Goal: Task Accomplishment & Management: Manage account settings

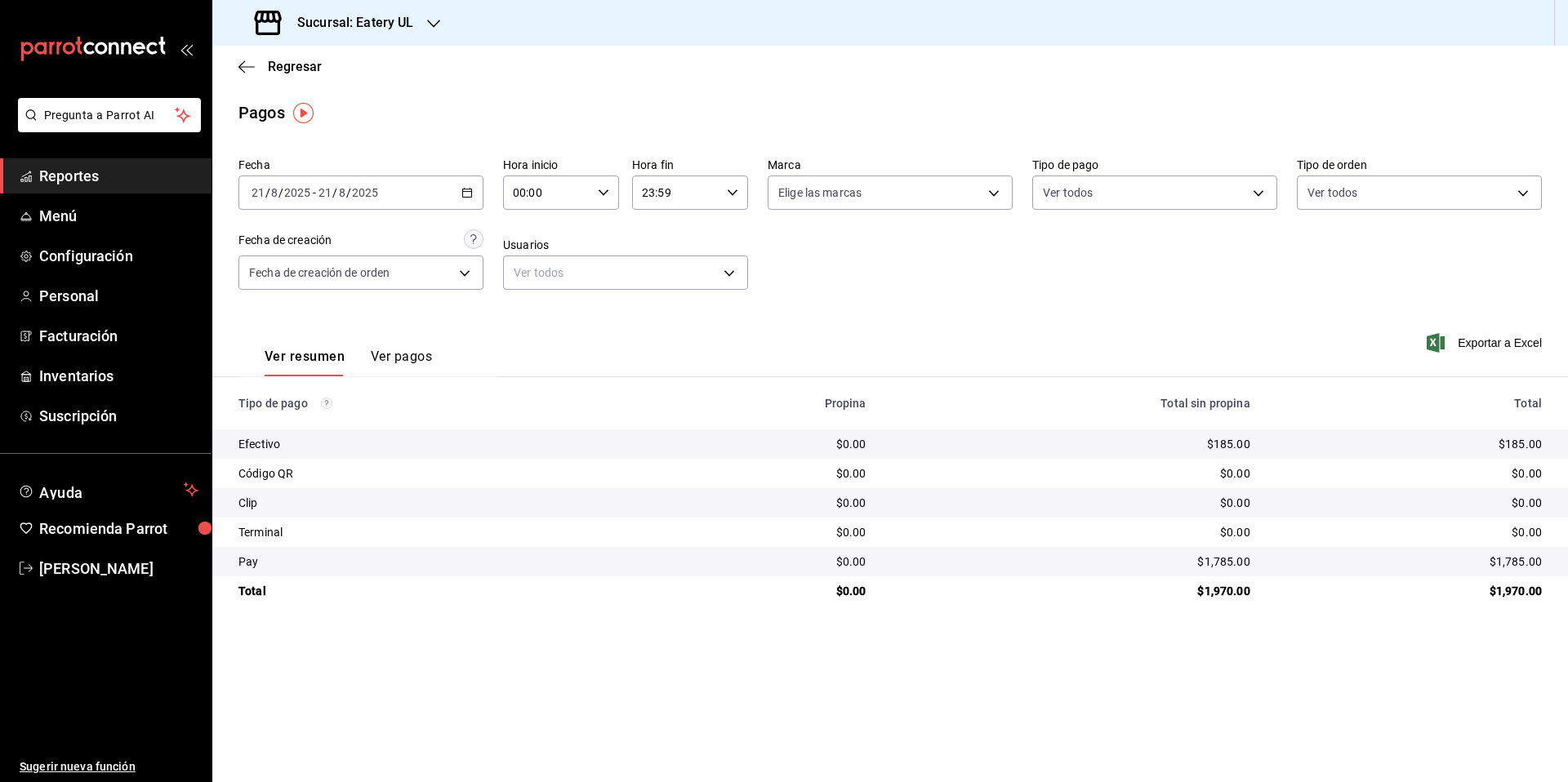
click at [421, 20] on div "Sucursal: Eatery UL" at bounding box center [336, 23] width 221 height 46
click at [233, 106] on span "Eatery UL" at bounding box center [250, 107] width 50 height 17
click at [270, 70] on span "Regresar" at bounding box center [295, 67] width 54 height 16
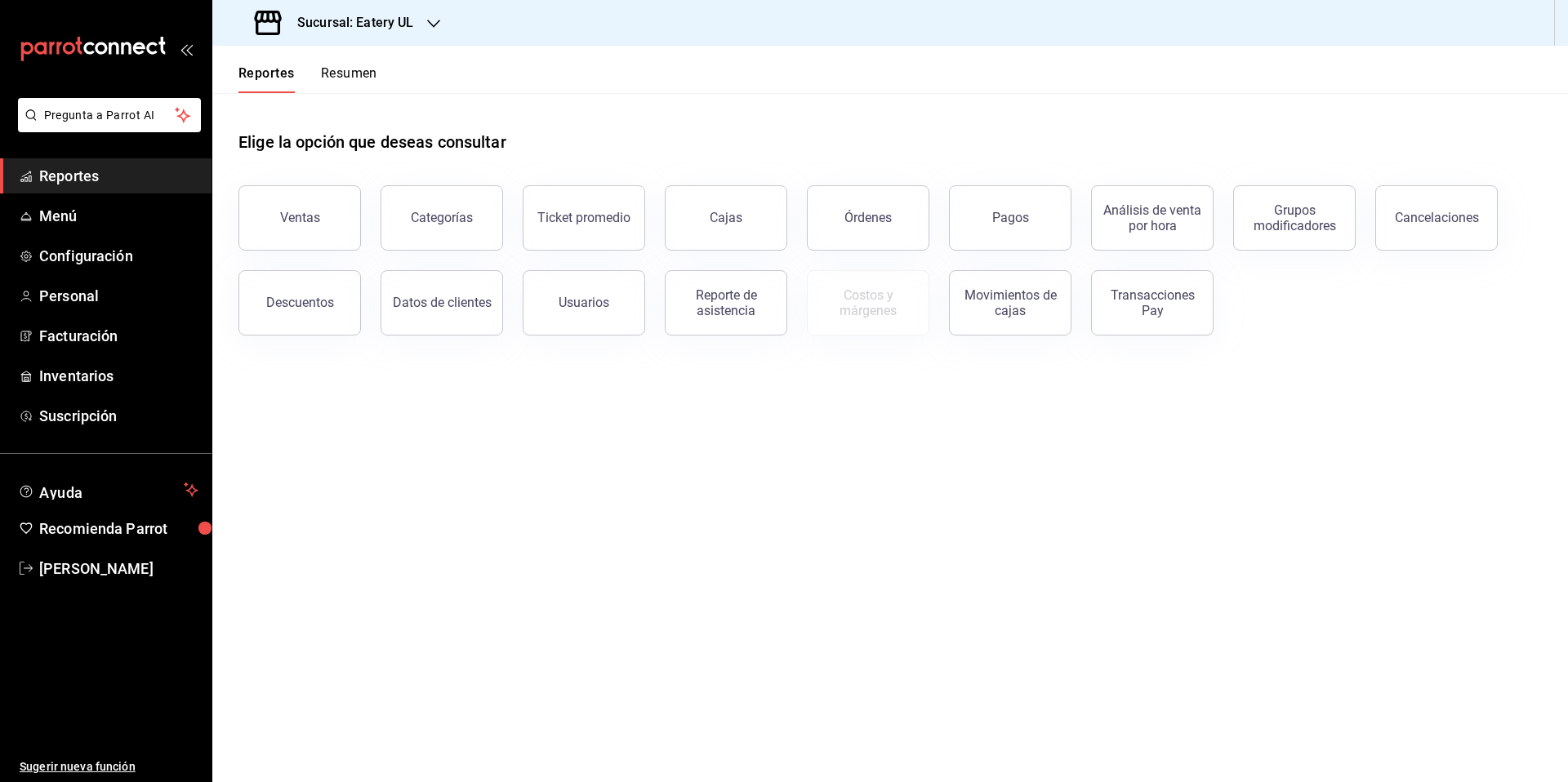
click at [349, 25] on h3 "Sucursal: Eatery UL" at bounding box center [349, 23] width 130 height 20
click at [299, 102] on div "Eatery UL" at bounding box center [334, 107] width 218 height 17
click at [366, 26] on h3 "Sucursal: Eatery UL" at bounding box center [349, 23] width 130 height 20
click at [310, 68] on div "Epic Café UL" at bounding box center [334, 70] width 218 height 17
click at [652, 113] on div "Elige la opción que deseas consultar" at bounding box center [890, 129] width 1303 height 73
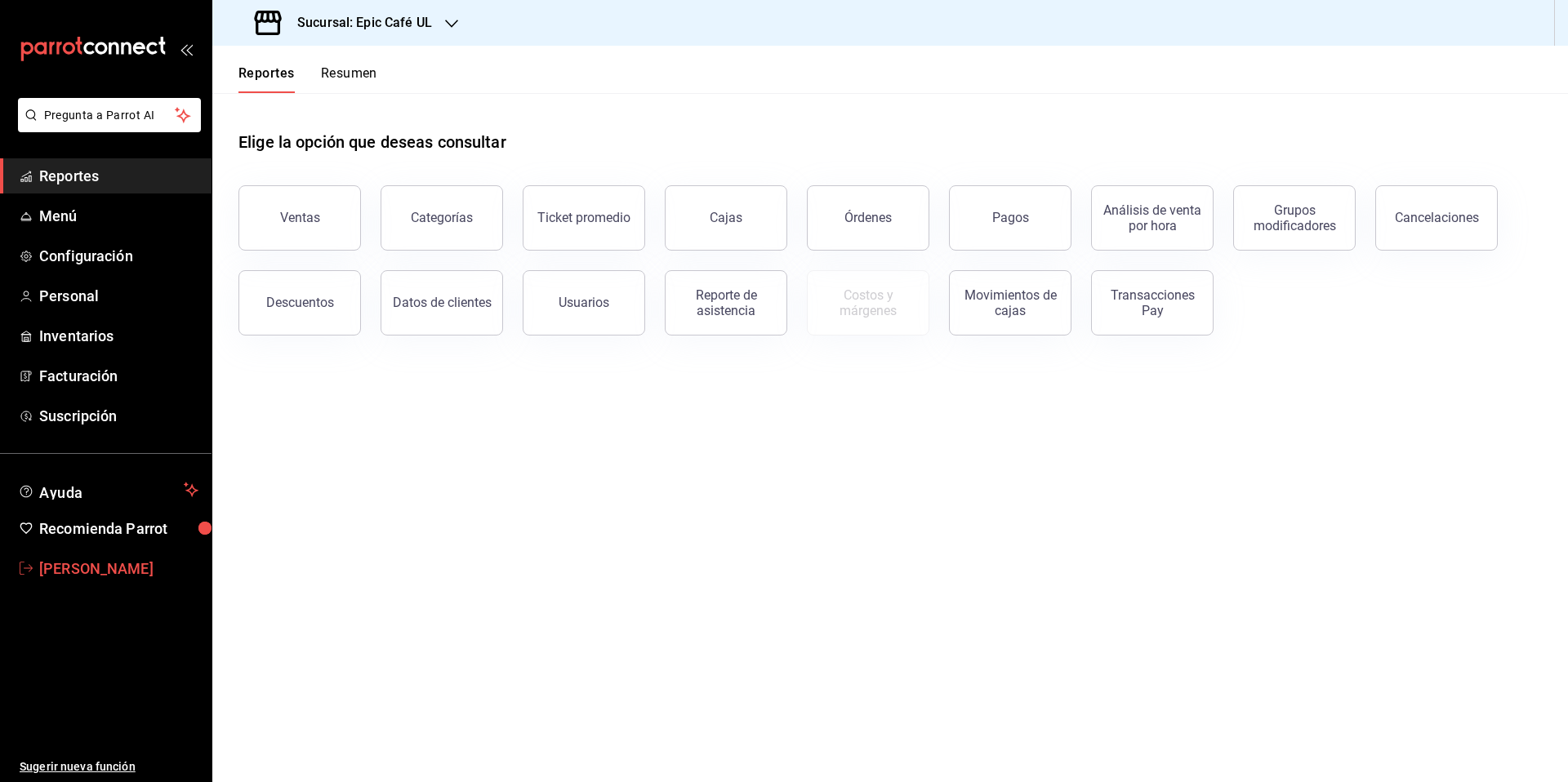
click at [95, 575] on span "[PERSON_NAME]" at bounding box center [119, 569] width 160 height 22
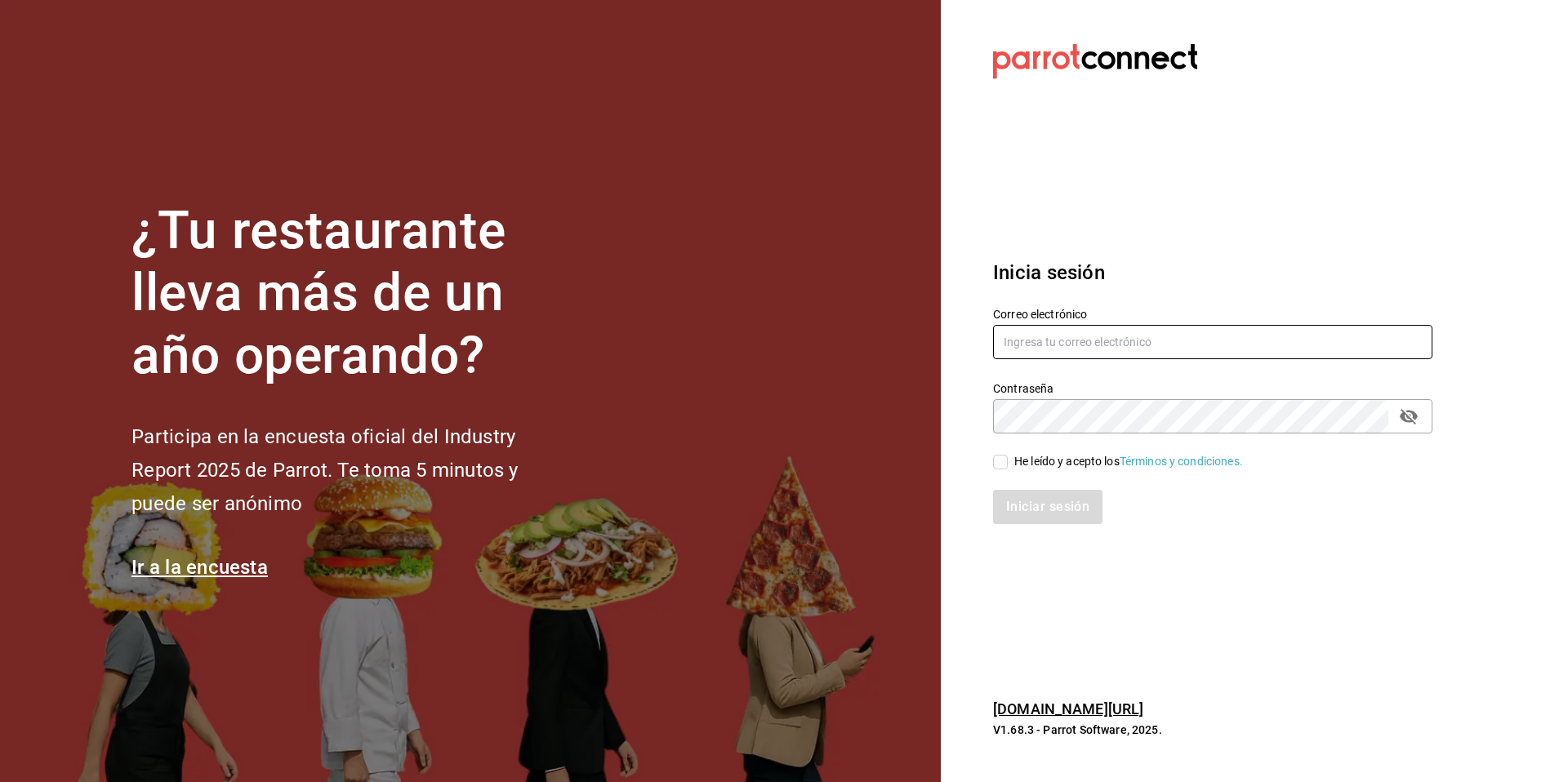
click at [1174, 341] on input "text" at bounding box center [1212, 342] width 439 height 34
type input "ksanchez@humanitree.edu.mx"
click at [1410, 410] on icon "passwordField" at bounding box center [1408, 417] width 20 height 20
click at [997, 457] on input "He leído y acepto los Términos y condiciones." at bounding box center [999, 462] width 15 height 15
checkbox input "true"
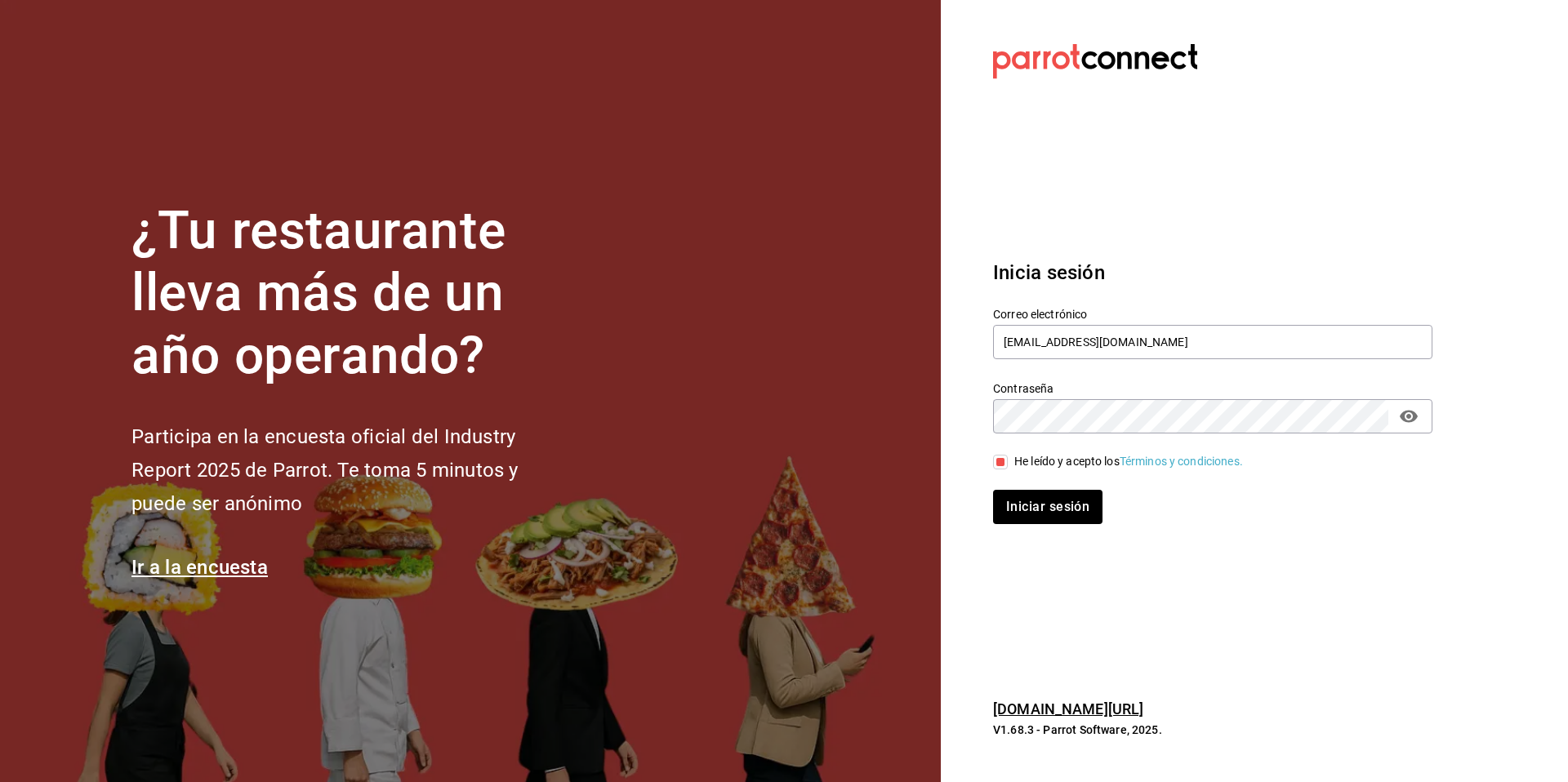
click at [1052, 528] on div "Inicia sesión Correo electrónico ksanchez@humanitree.edu.mx Contraseña Contrase…" at bounding box center [1212, 391] width 439 height 306
click at [1051, 514] on button "Iniciar sesión" at bounding box center [1047, 507] width 111 height 34
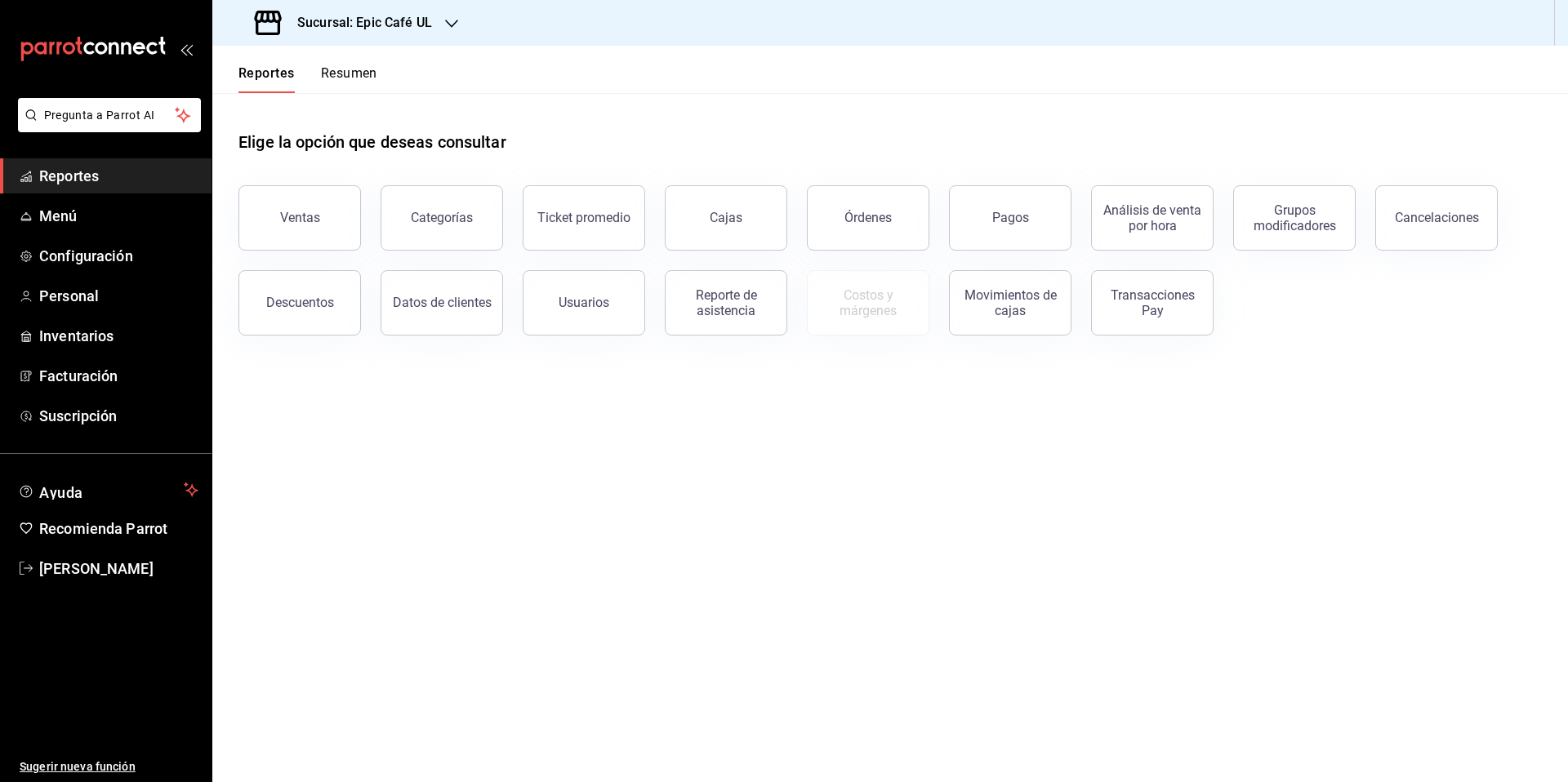
click at [359, 20] on h3 "Sucursal: Epic Café UL" at bounding box center [358, 23] width 148 height 20
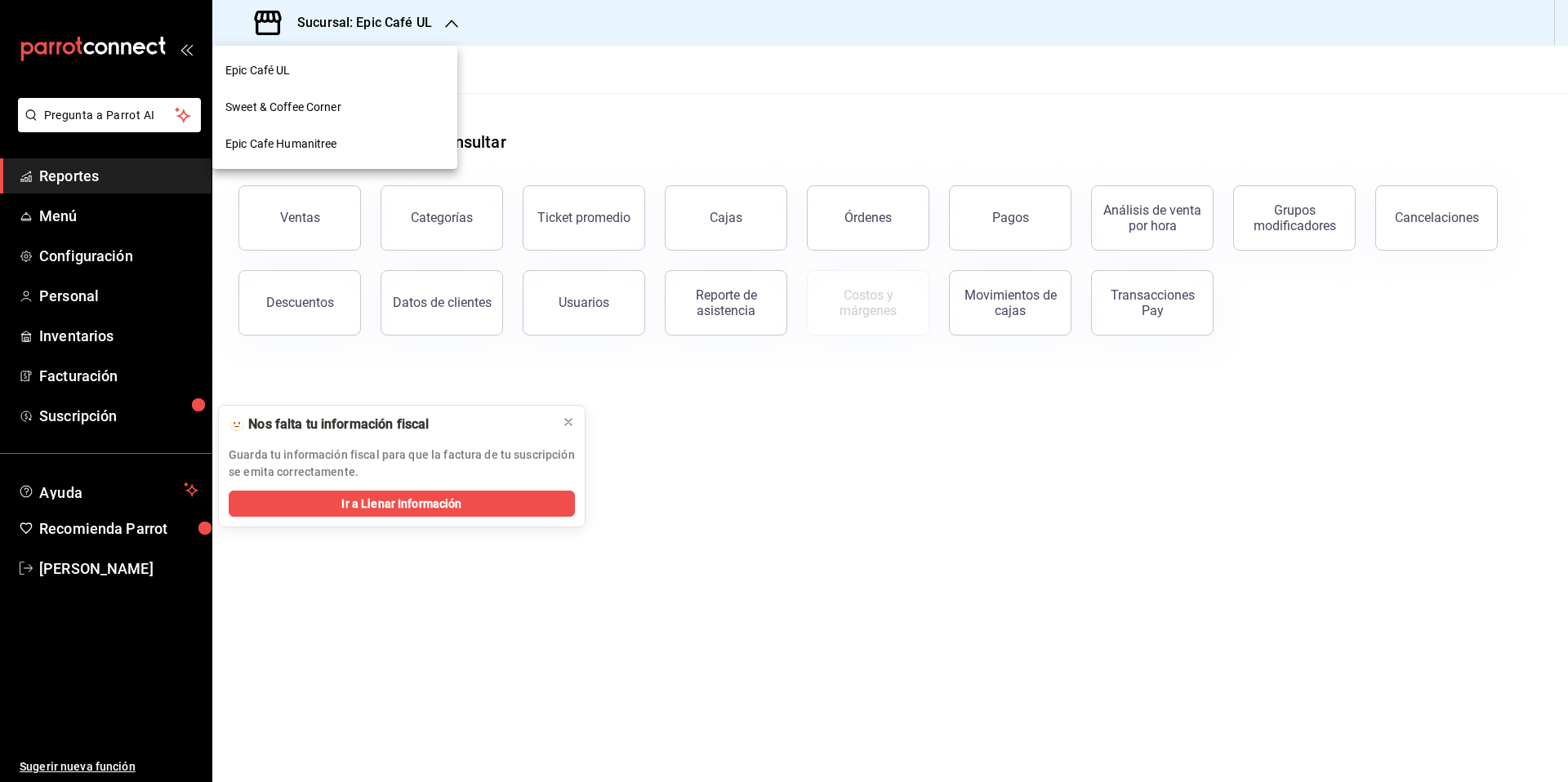
click at [333, 120] on div "Sweet & Coffee Corner" at bounding box center [335, 107] width 245 height 37
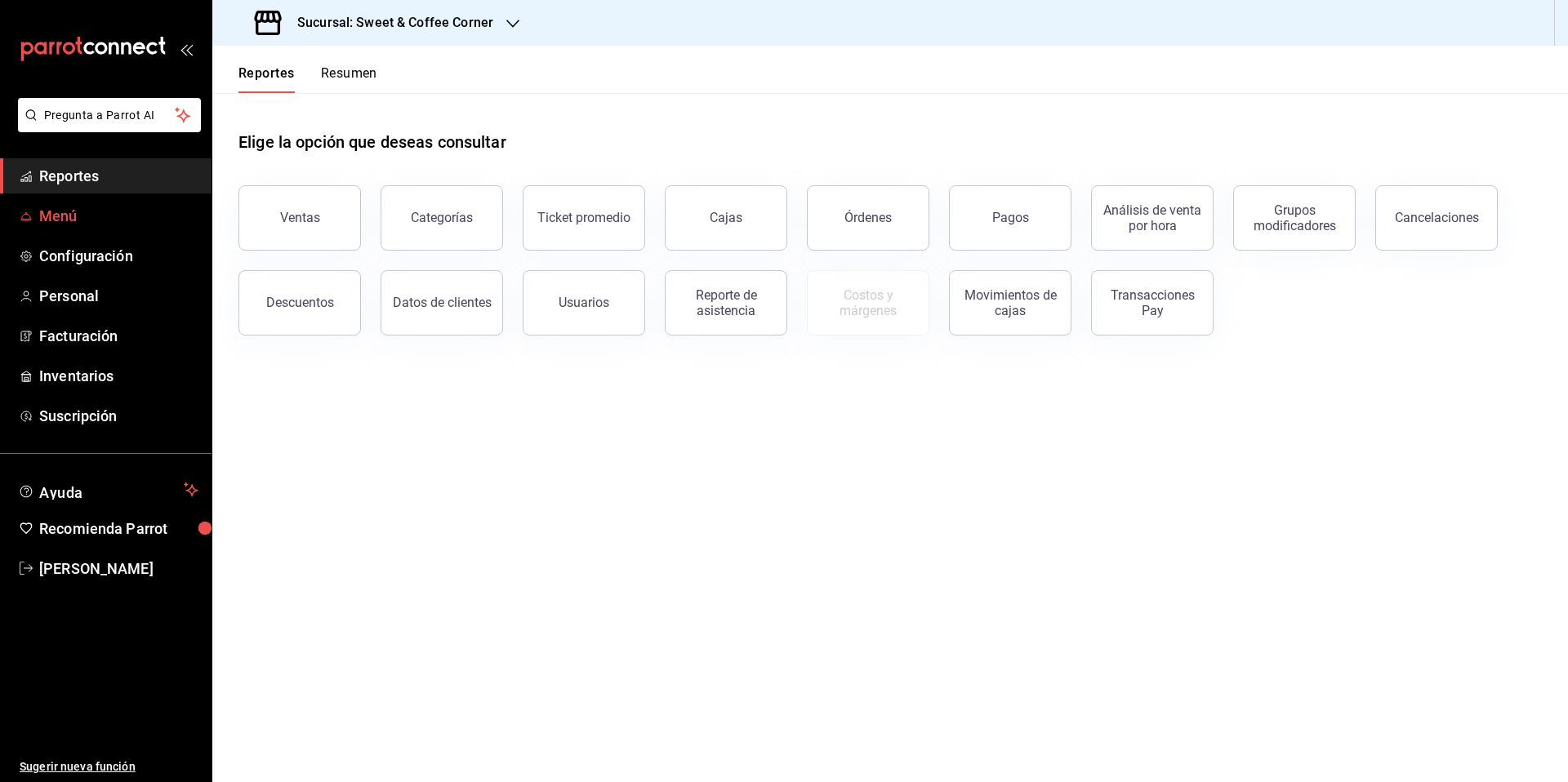
click at [96, 214] on span "Menú" at bounding box center [119, 215] width 160 height 22
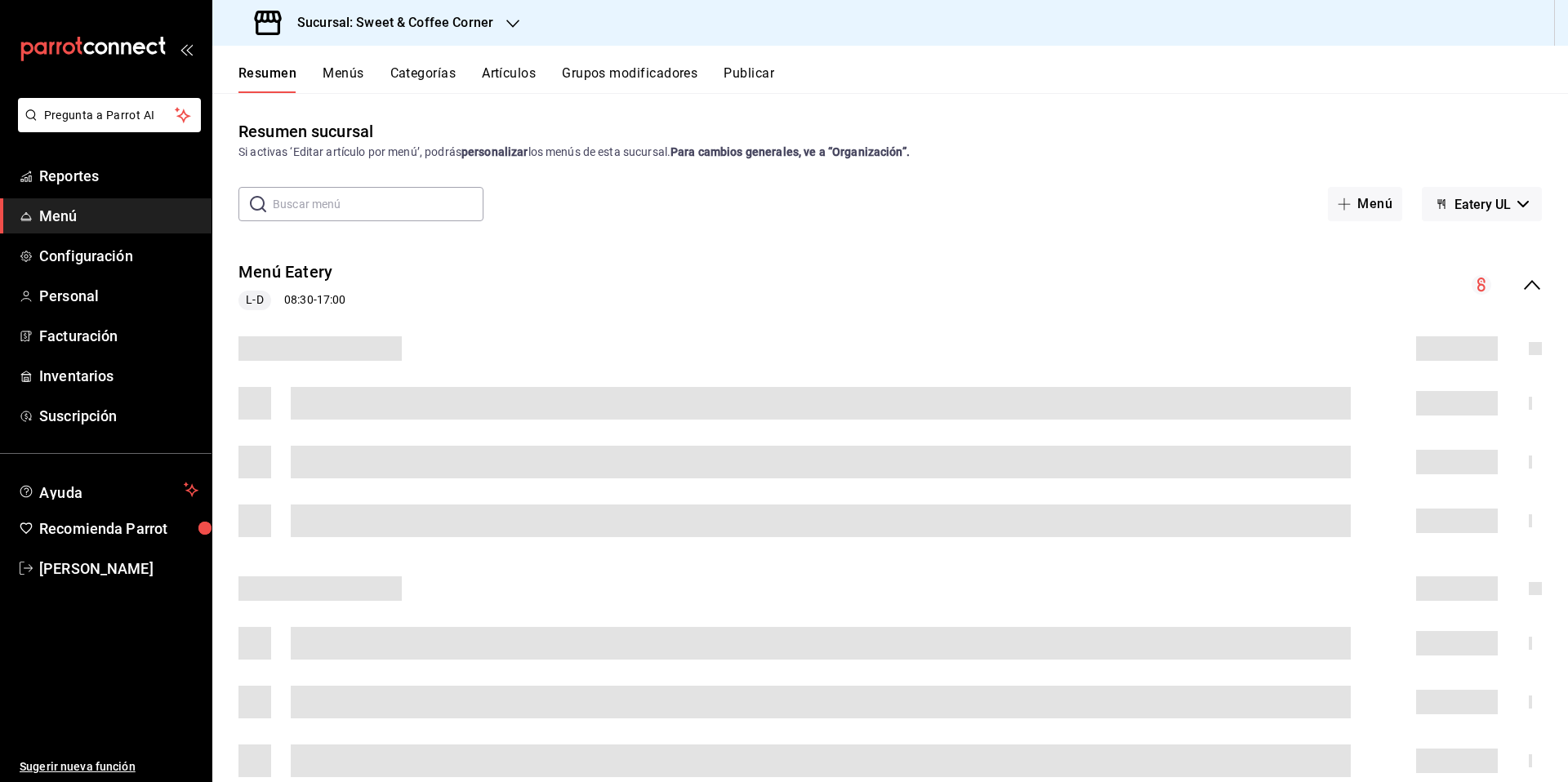
click at [352, 67] on button "Menús" at bounding box center [342, 79] width 41 height 28
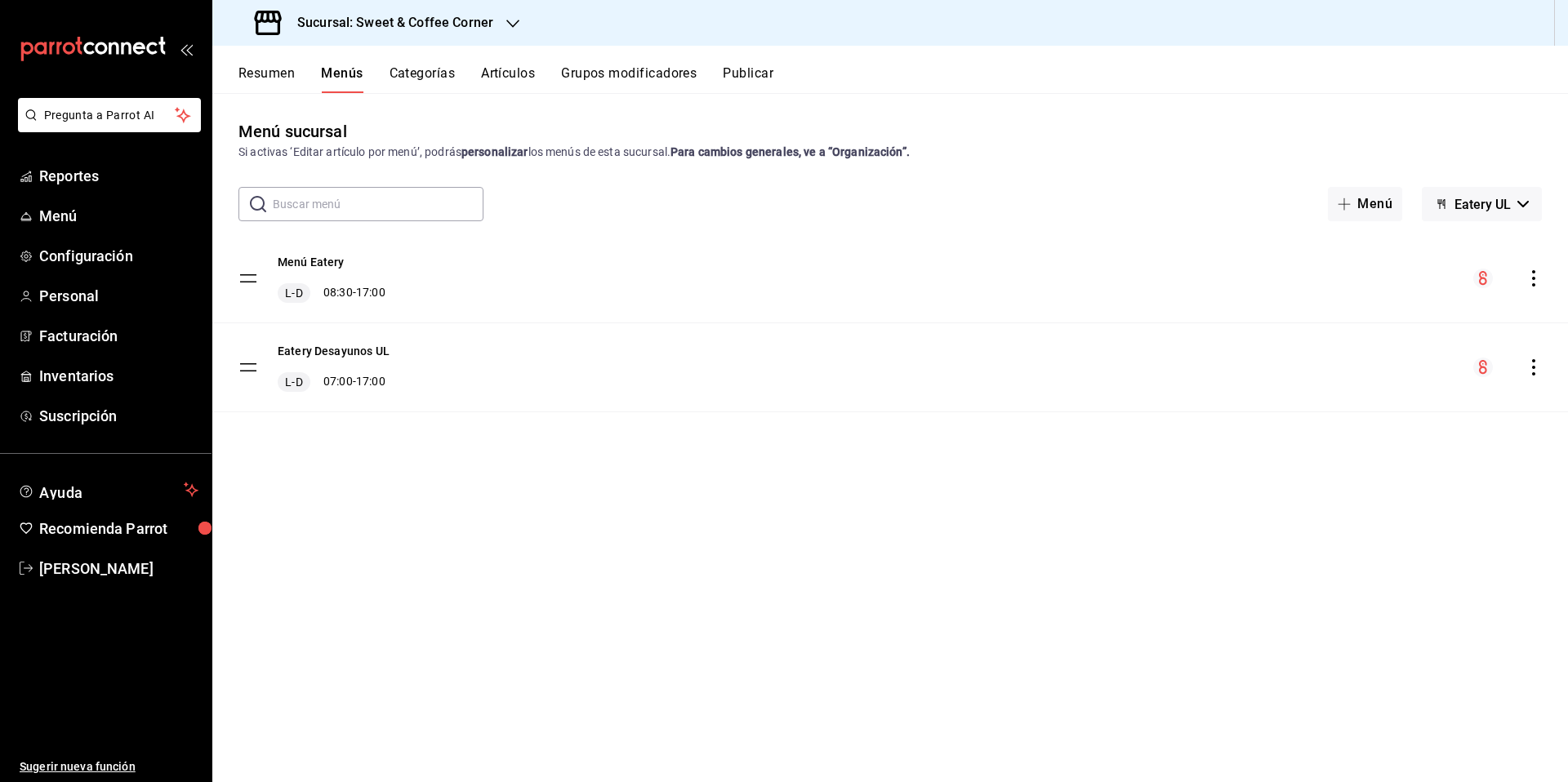
click at [417, 14] on h3 "Sucursal: Sweet & Coffee Corner" at bounding box center [389, 23] width 209 height 20
click at [317, 82] on div "Epic Café UL" at bounding box center [335, 70] width 245 height 37
click at [403, 27] on h3 "Sucursal: Epic Café UL" at bounding box center [358, 23] width 148 height 20
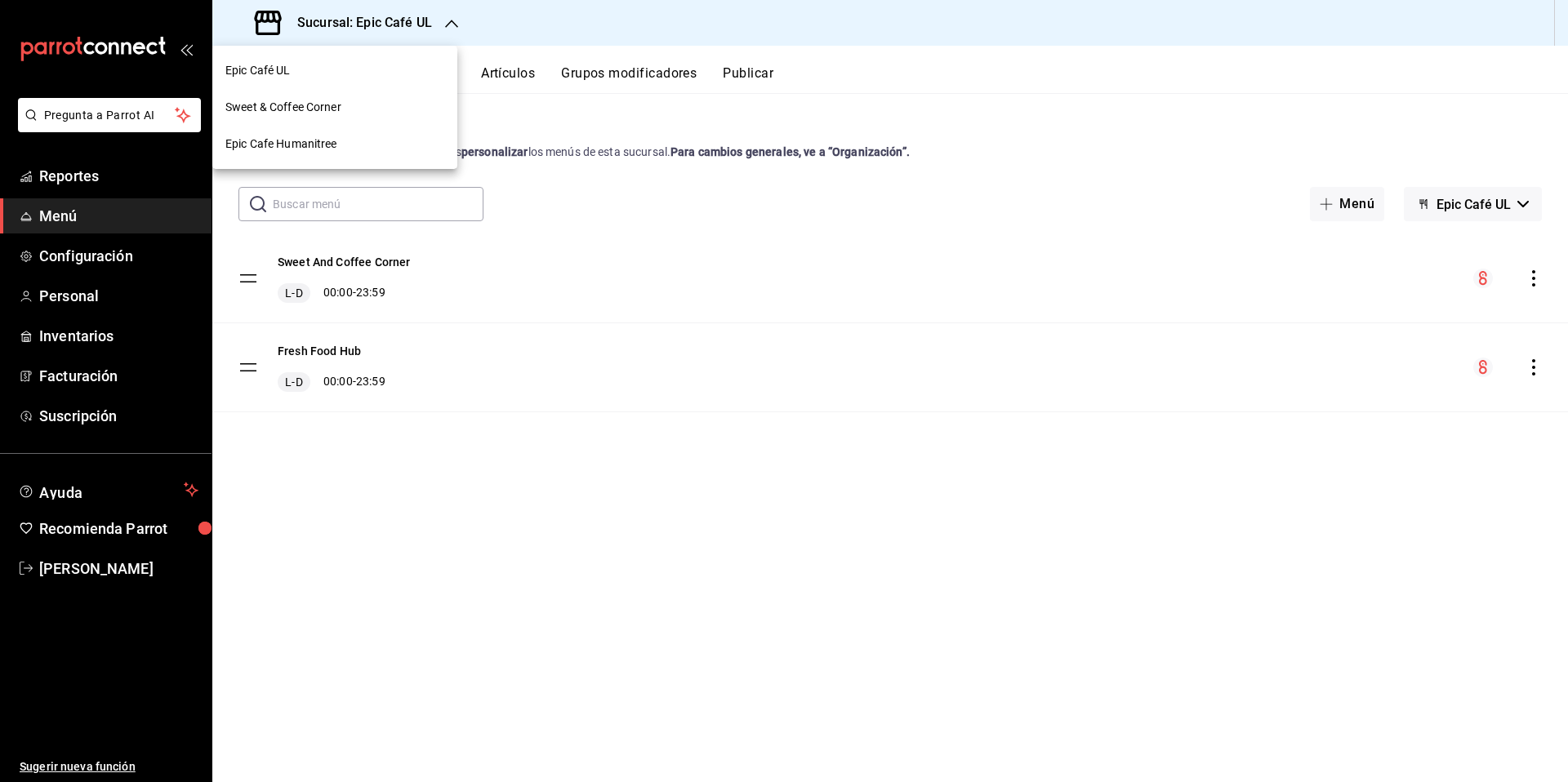
click at [363, 101] on div "Sweet & Coffee Corner" at bounding box center [334, 107] width 218 height 17
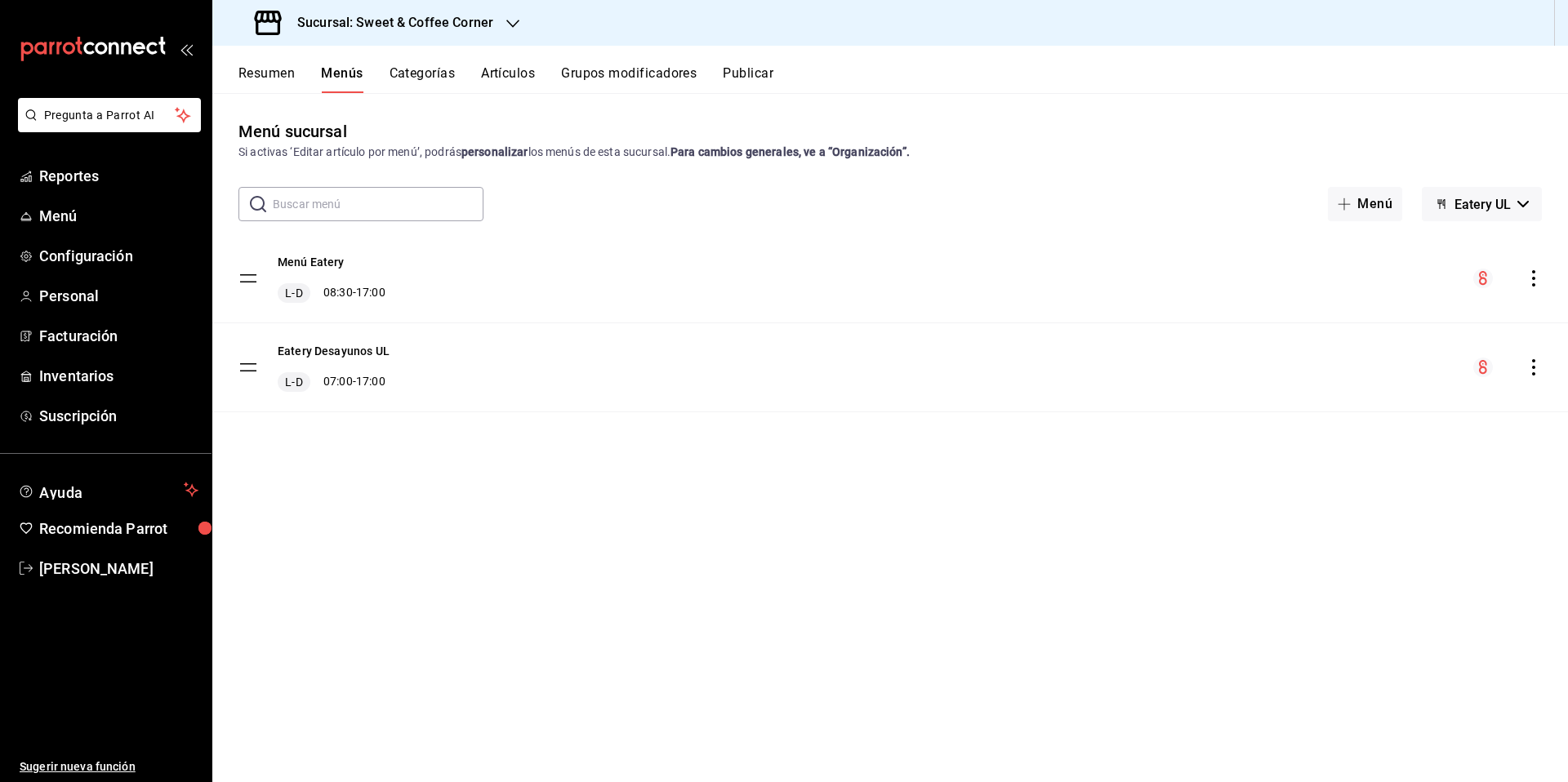
click at [1509, 204] on span "Eatery UL" at bounding box center [1482, 204] width 56 height 16
click at [1492, 286] on li "Epic Café UL" at bounding box center [1482, 286] width 102 height 39
click at [340, 255] on button "Fresh Food Hub" at bounding box center [318, 262] width 83 height 16
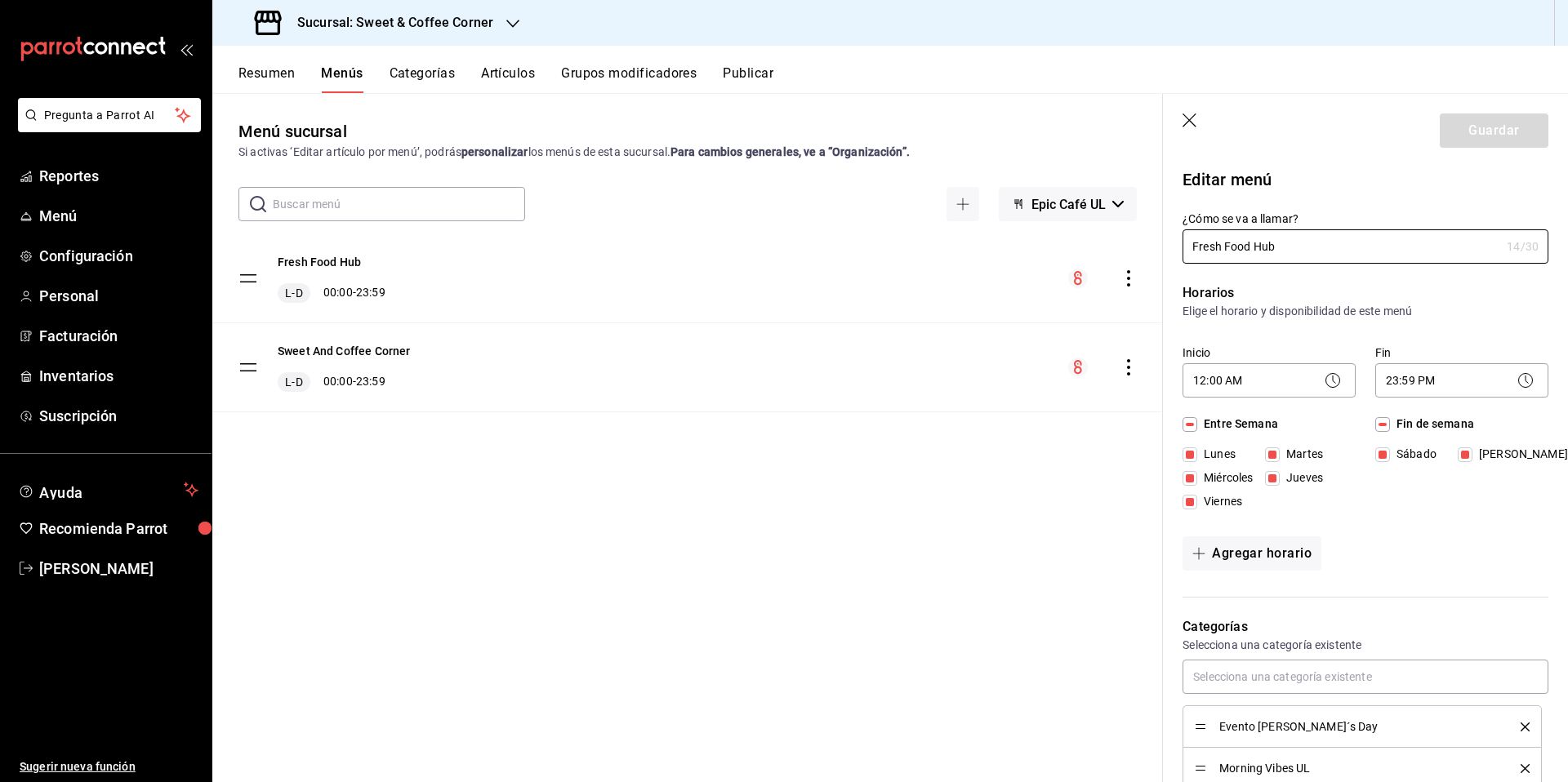
click at [1187, 122] on icon "button" at bounding box center [1189, 121] width 14 height 14
checkbox input "false"
type input "1755881534575"
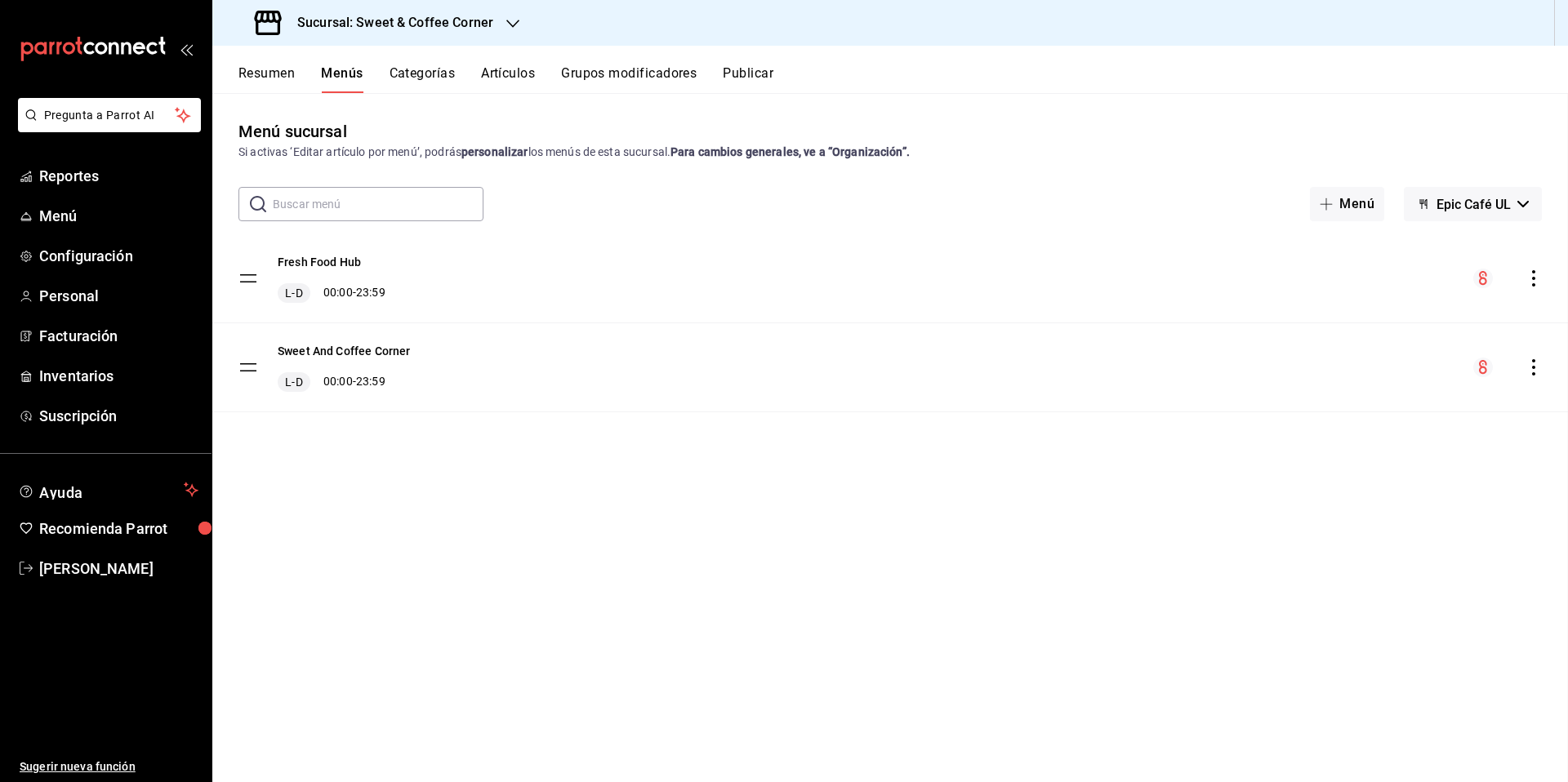
checkbox input "false"
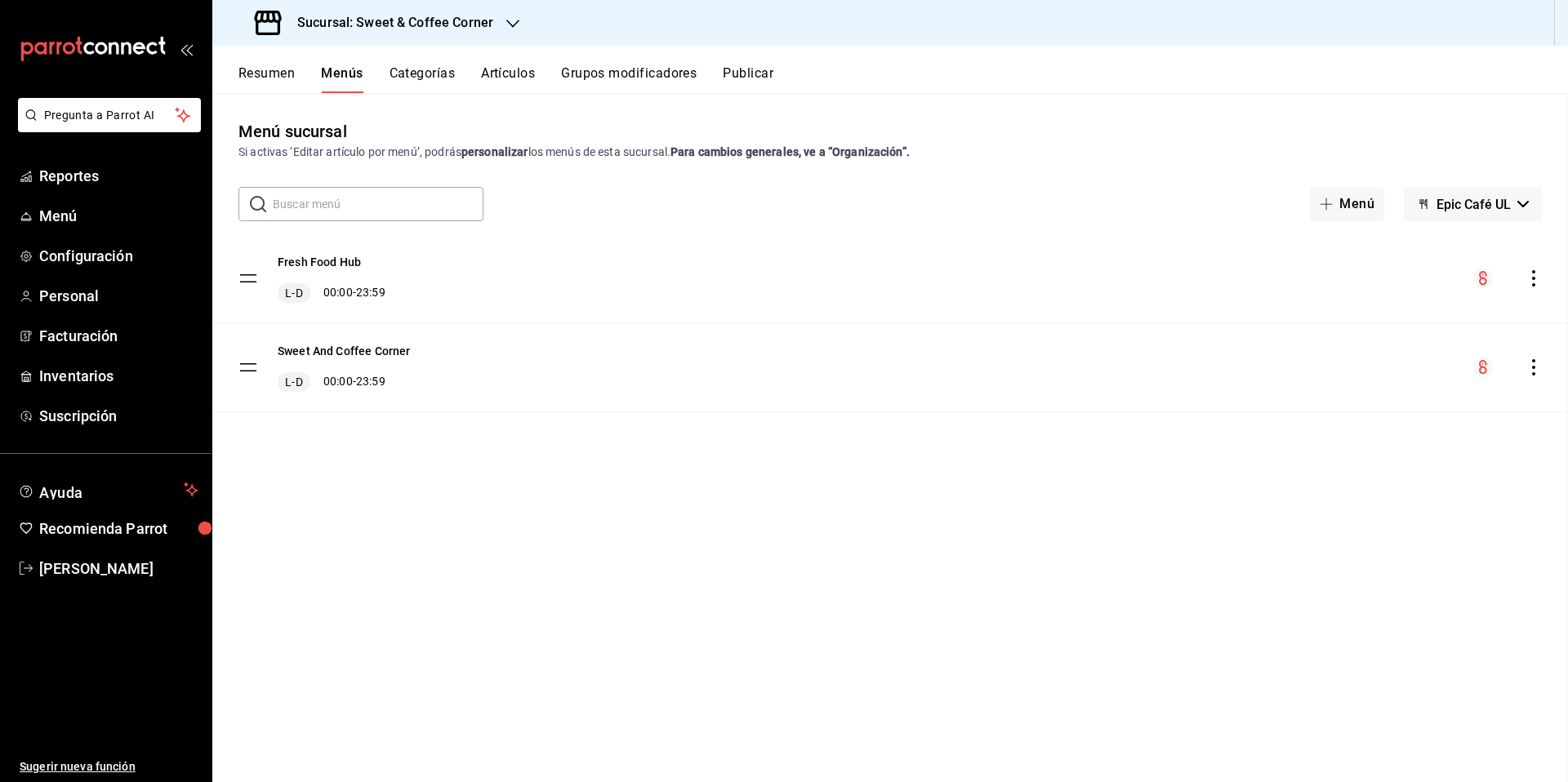
checkbox input "false"
click at [511, 70] on button "Artículos" at bounding box center [508, 79] width 54 height 28
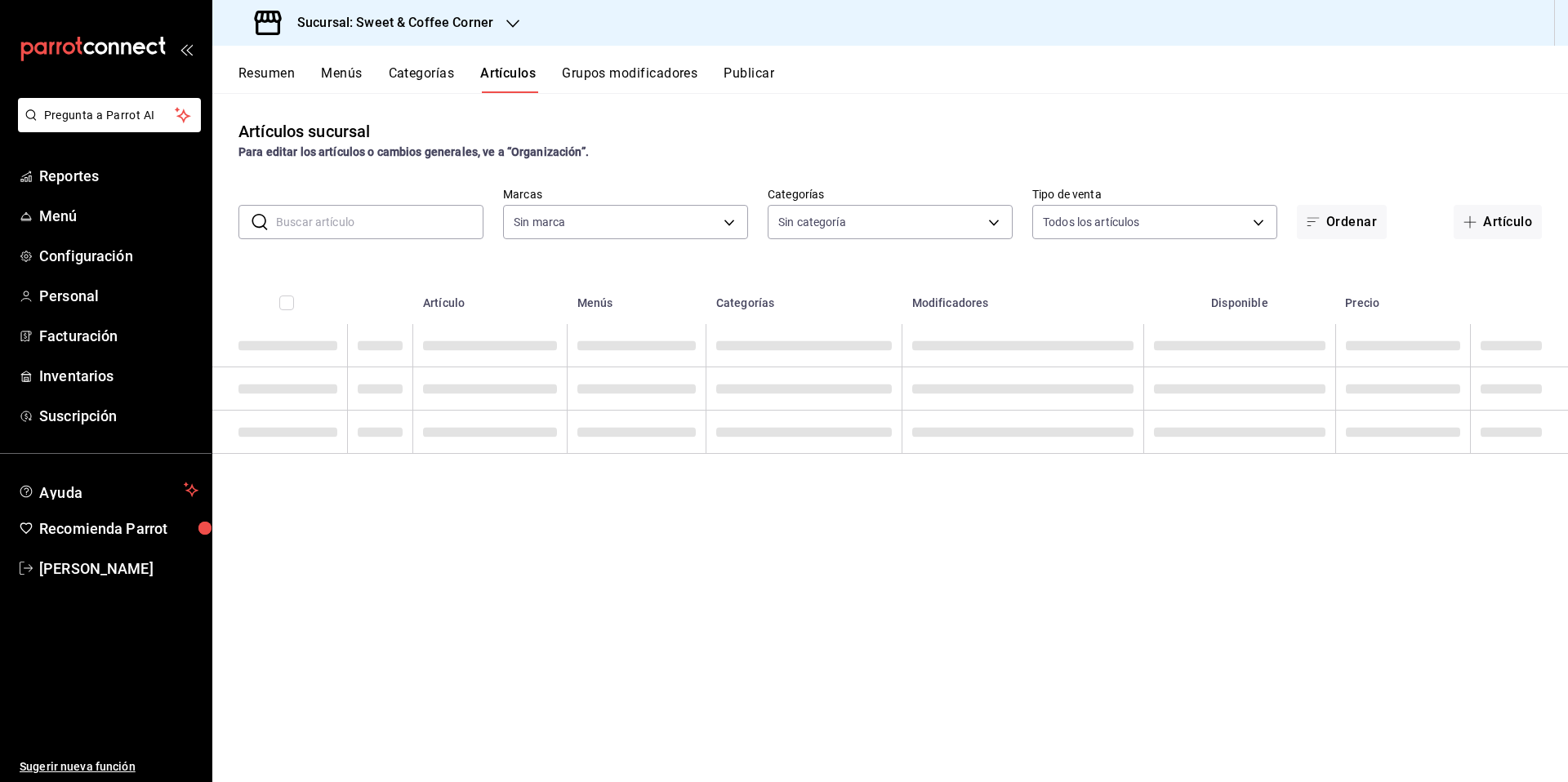
type input "9f4fc38b-9ac8-496e-a1f3-9a63e64c82f8,48d4d7da-a3fc-4c2b-b37e-df2aae73c2f6"
type input "7d73c926-80d9-481f-992d-590c1144dd04,84945b51-a274-4faf-b4fd-bf55d84c62c3,2f927…"
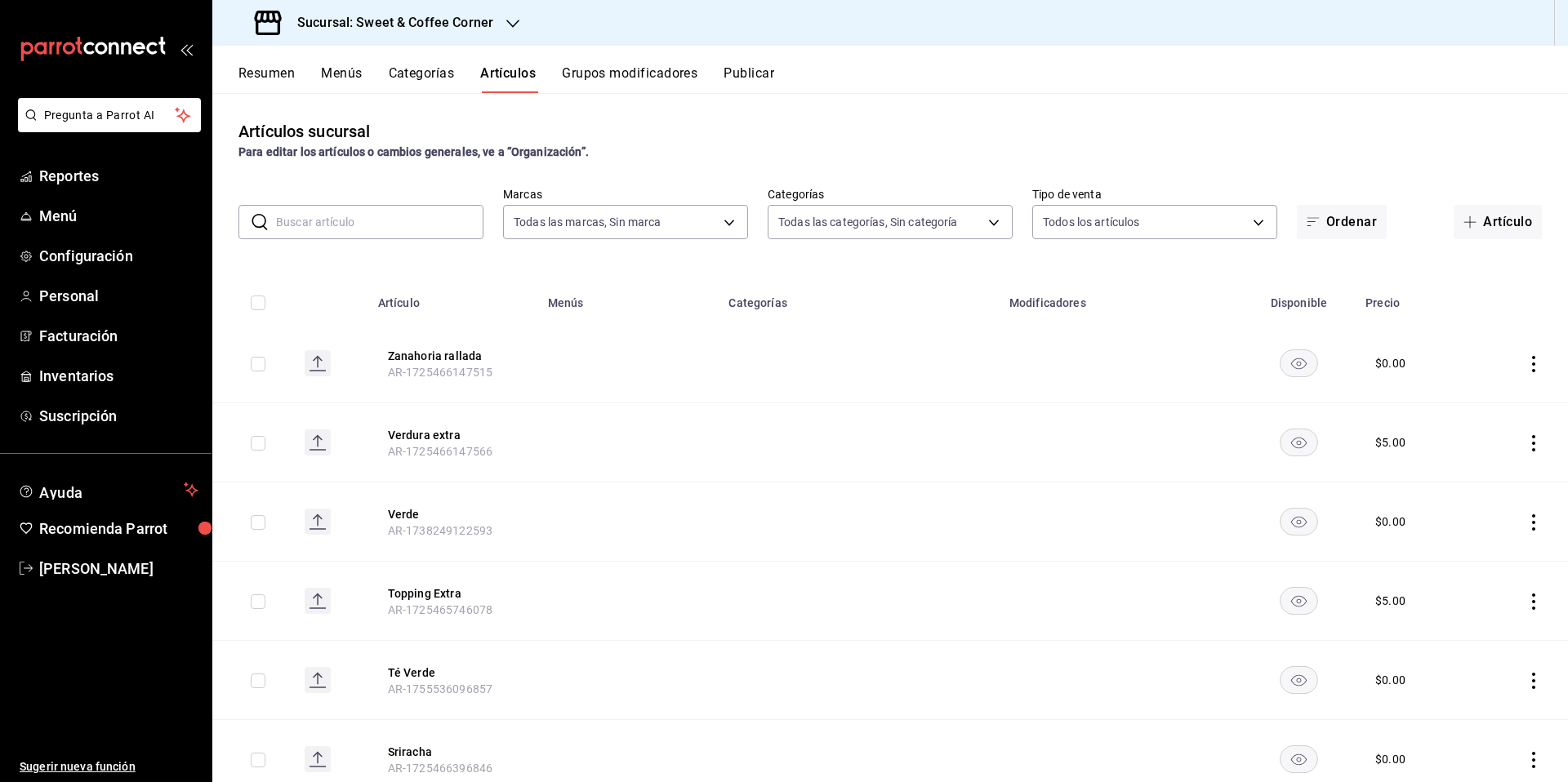
click at [366, 218] on input "text" at bounding box center [380, 221] width 207 height 33
type input "w"
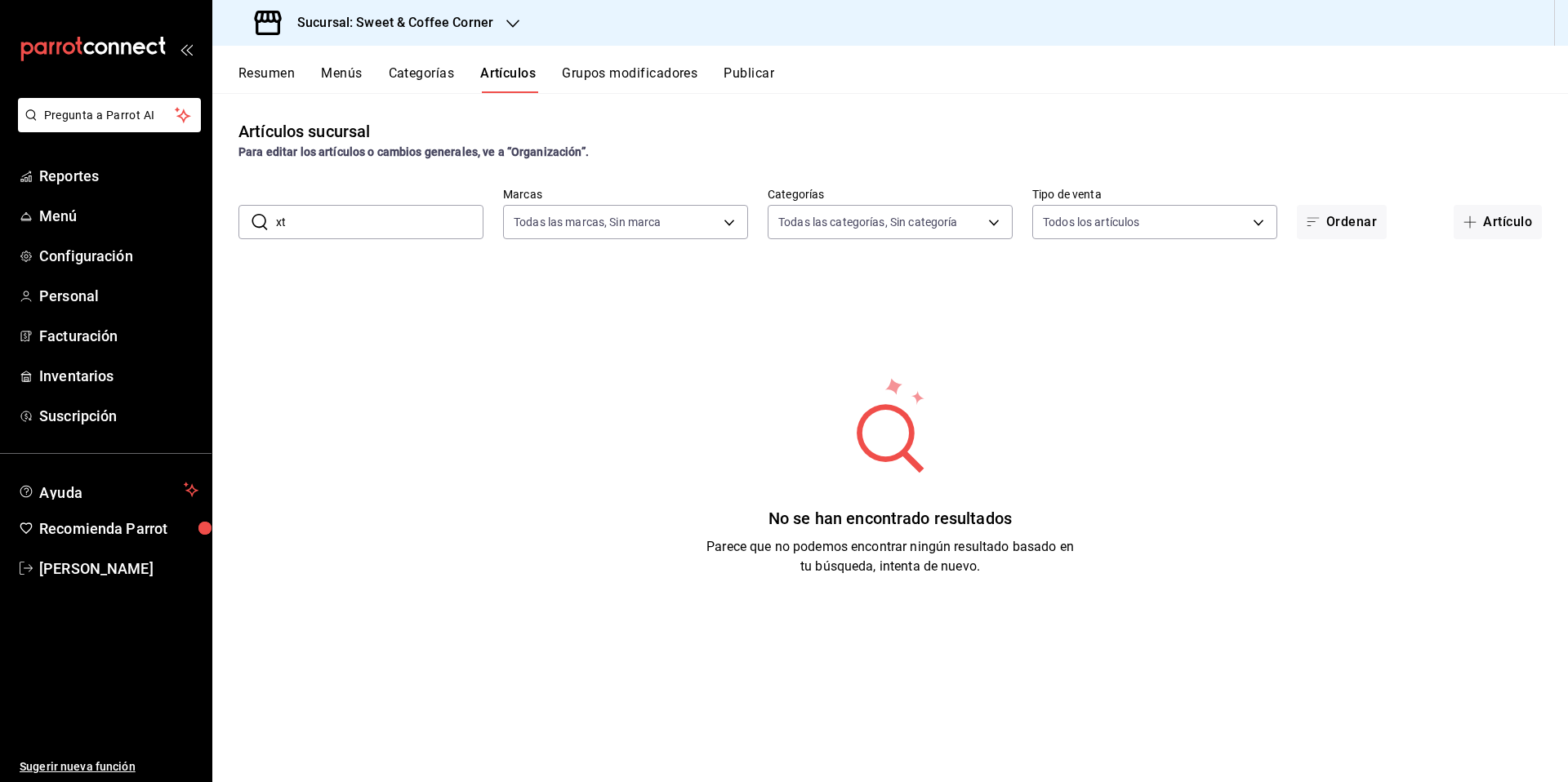
type input "x"
type input "extrem"
click at [421, 70] on button "Categorías" at bounding box center [422, 79] width 66 height 28
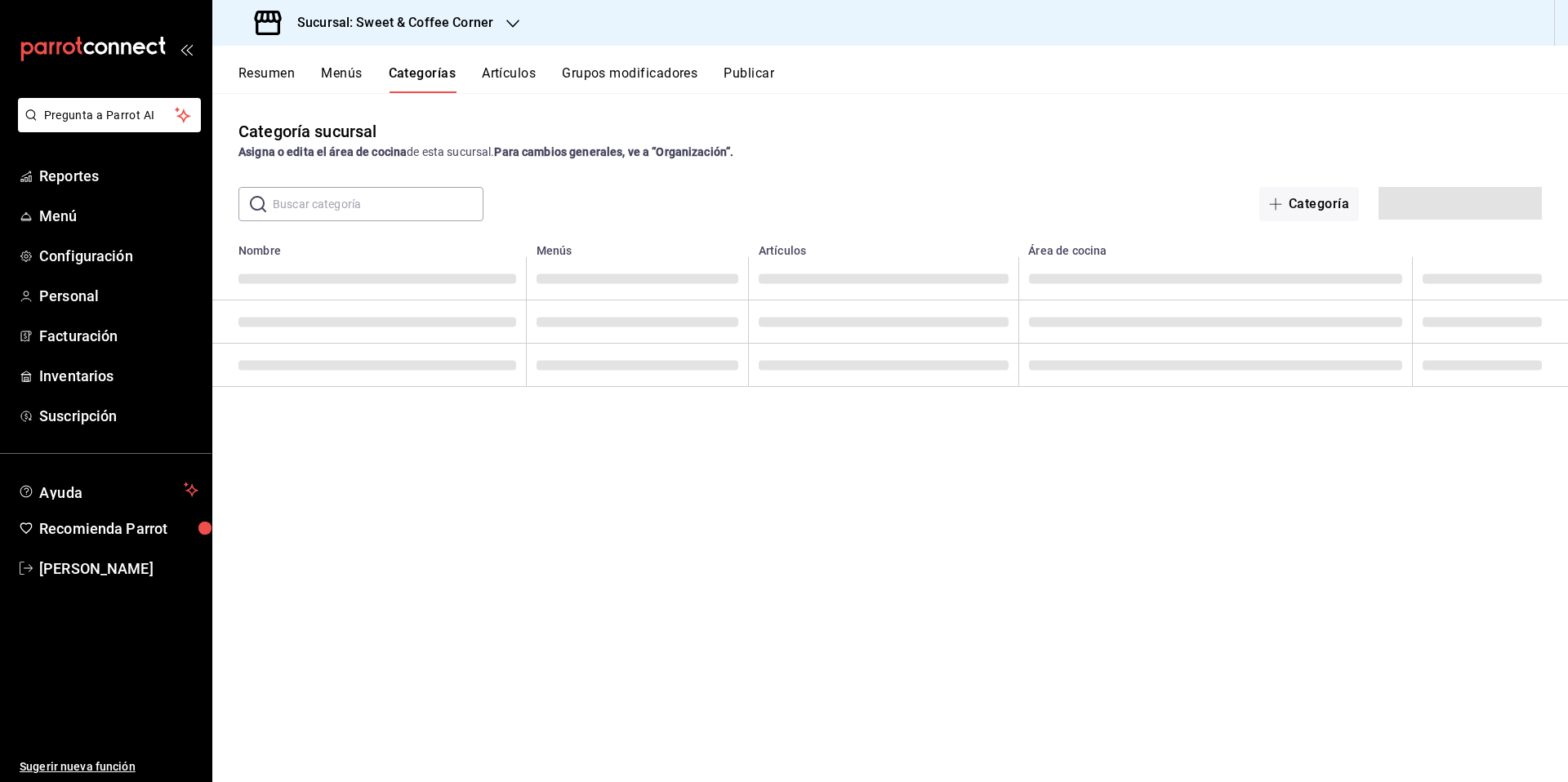
click at [463, 27] on h3 "Sucursal: Sweet & Coffee Corner" at bounding box center [389, 23] width 209 height 20
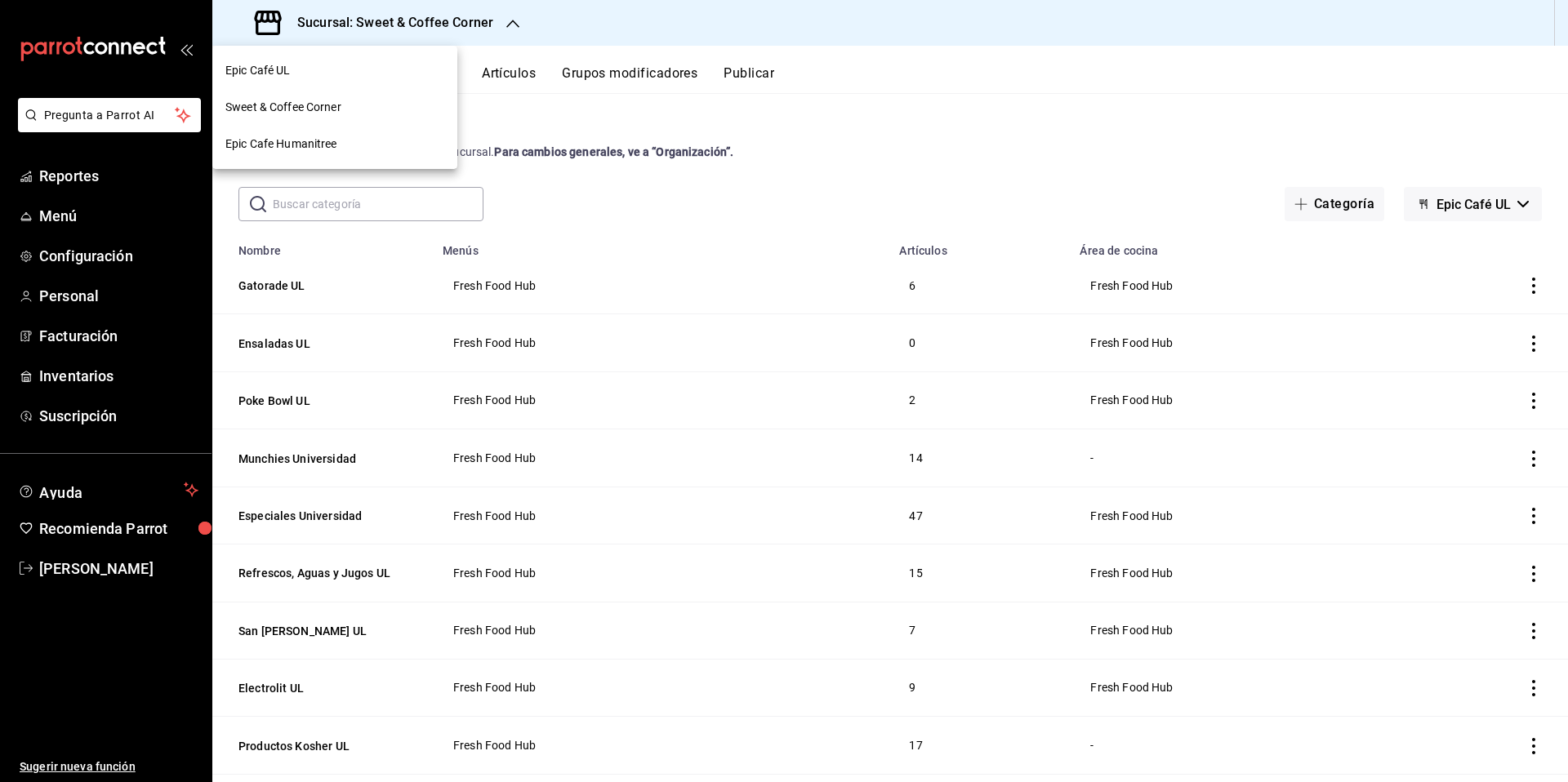
click at [841, 130] on div at bounding box center [784, 391] width 1568 height 782
click at [471, 31] on h3 "Sucursal: Sweet & Coffee Corner" at bounding box center [389, 23] width 209 height 20
click at [322, 70] on div "Epic Café UL" at bounding box center [334, 70] width 218 height 17
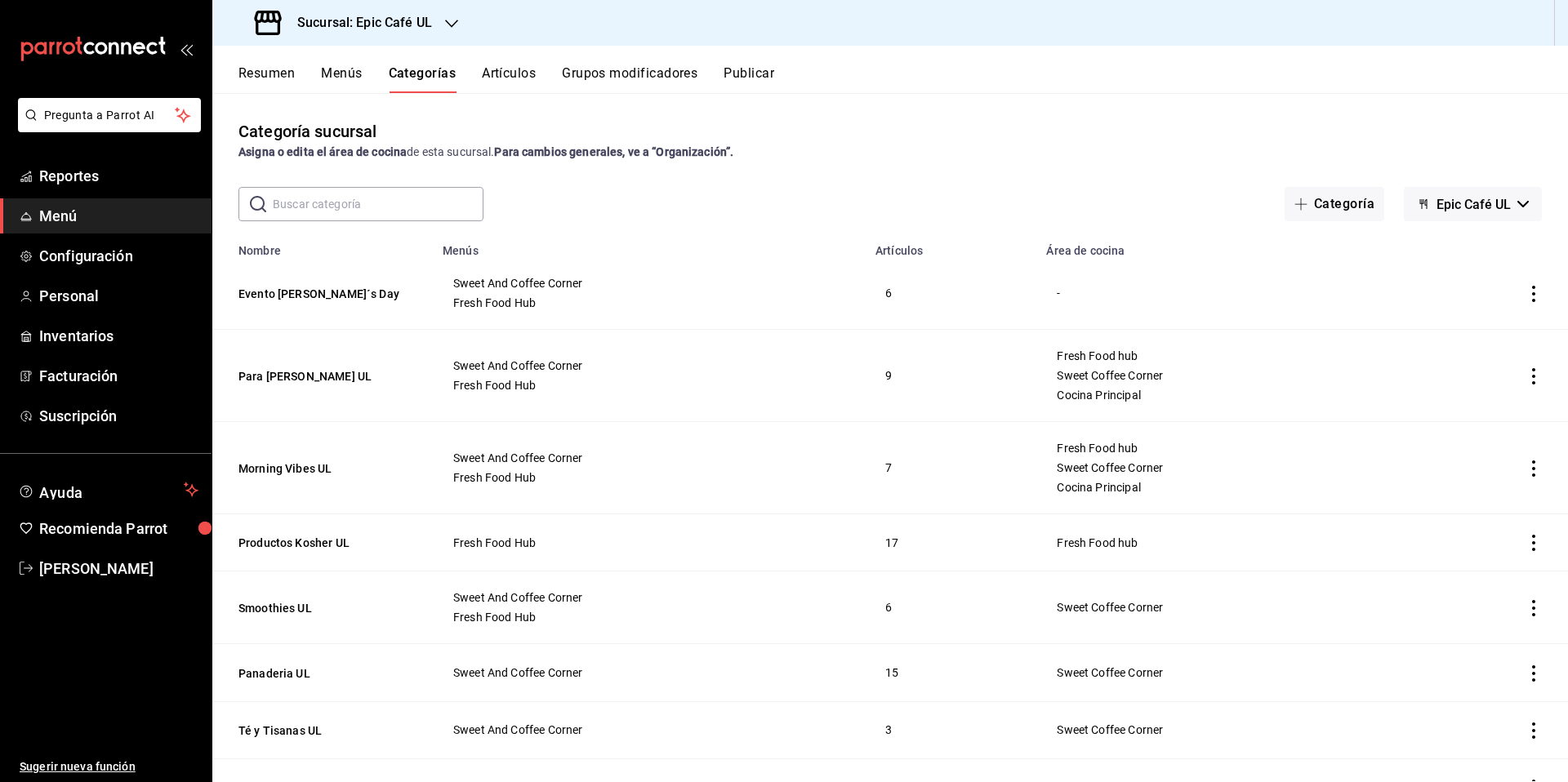
click at [401, 14] on h3 "Sucursal: Epic Café UL" at bounding box center [358, 23] width 148 height 20
click at [353, 137] on div "Epic Cafe Humanitree" at bounding box center [334, 144] width 218 height 17
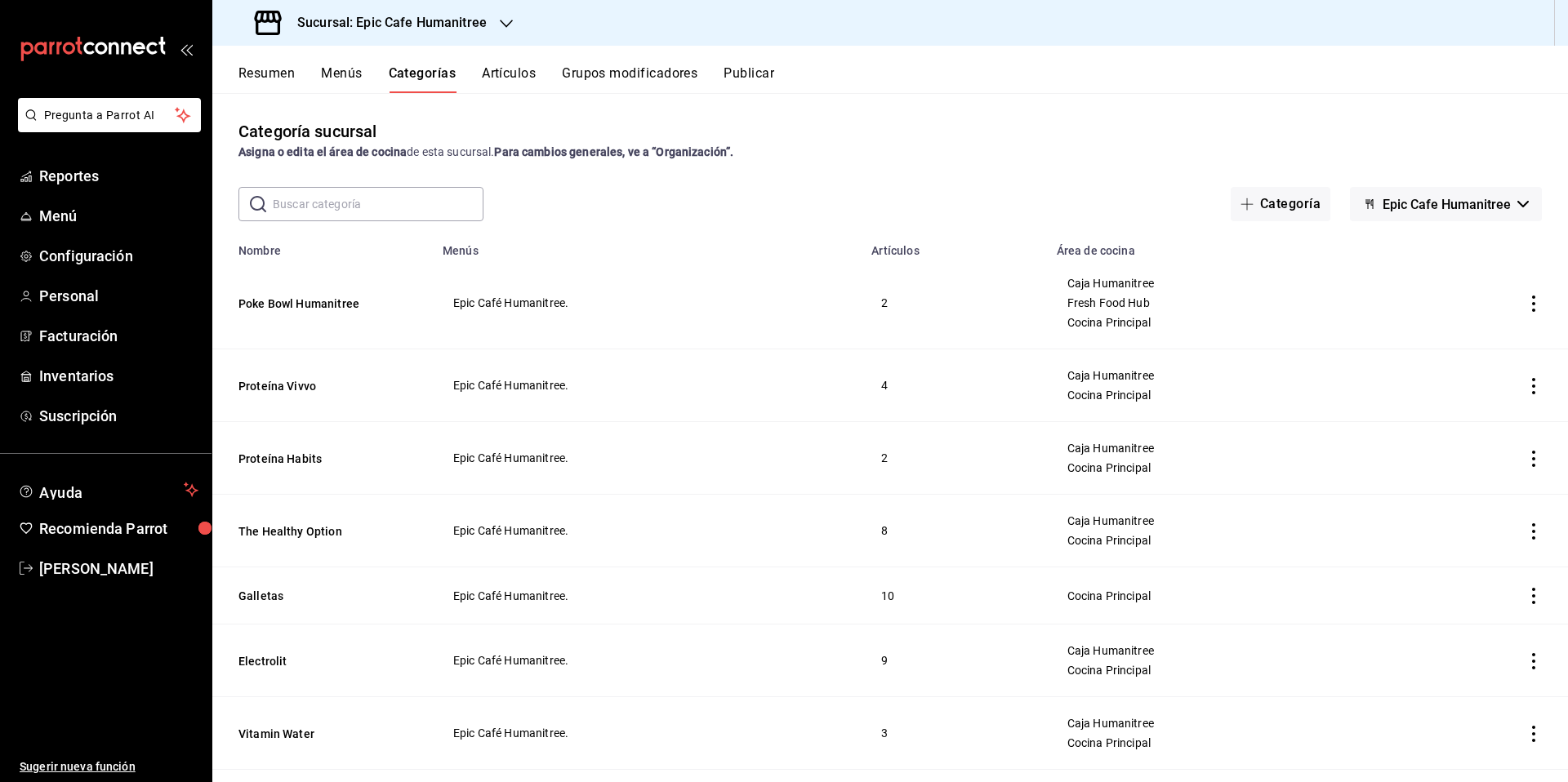
click at [439, 20] on h3 "Sucursal: Epic Cafe Humanitree" at bounding box center [385, 23] width 202 height 20
click at [353, 151] on div "Epic Cafe Humanitree" at bounding box center [334, 144] width 218 height 17
click at [454, 25] on h3 "Sucursal: Epic Cafe Humanitree" at bounding box center [385, 23] width 202 height 20
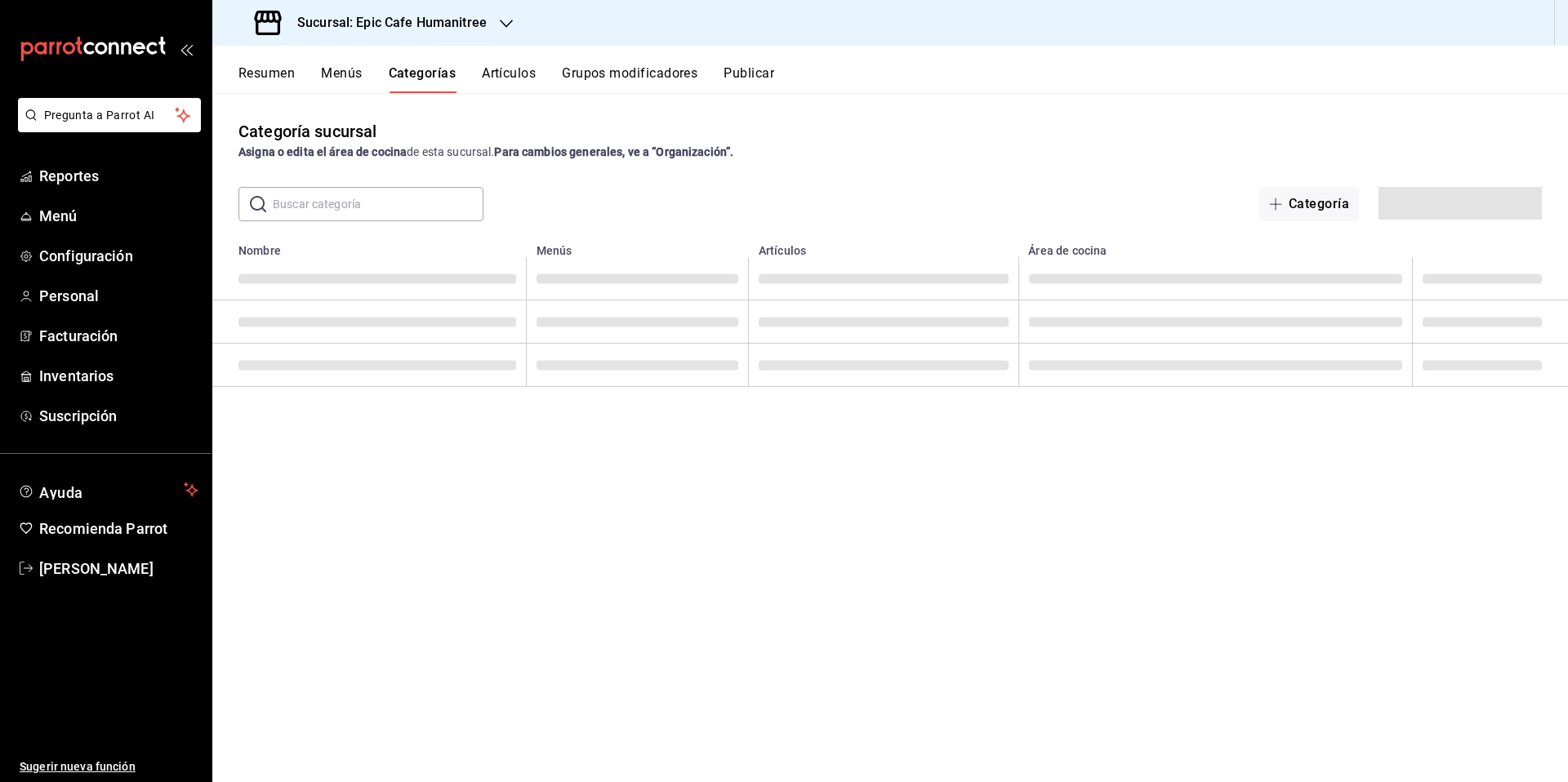
click at [459, 20] on h3 "Sucursal: Epic Cafe Humanitree" at bounding box center [385, 23] width 202 height 20
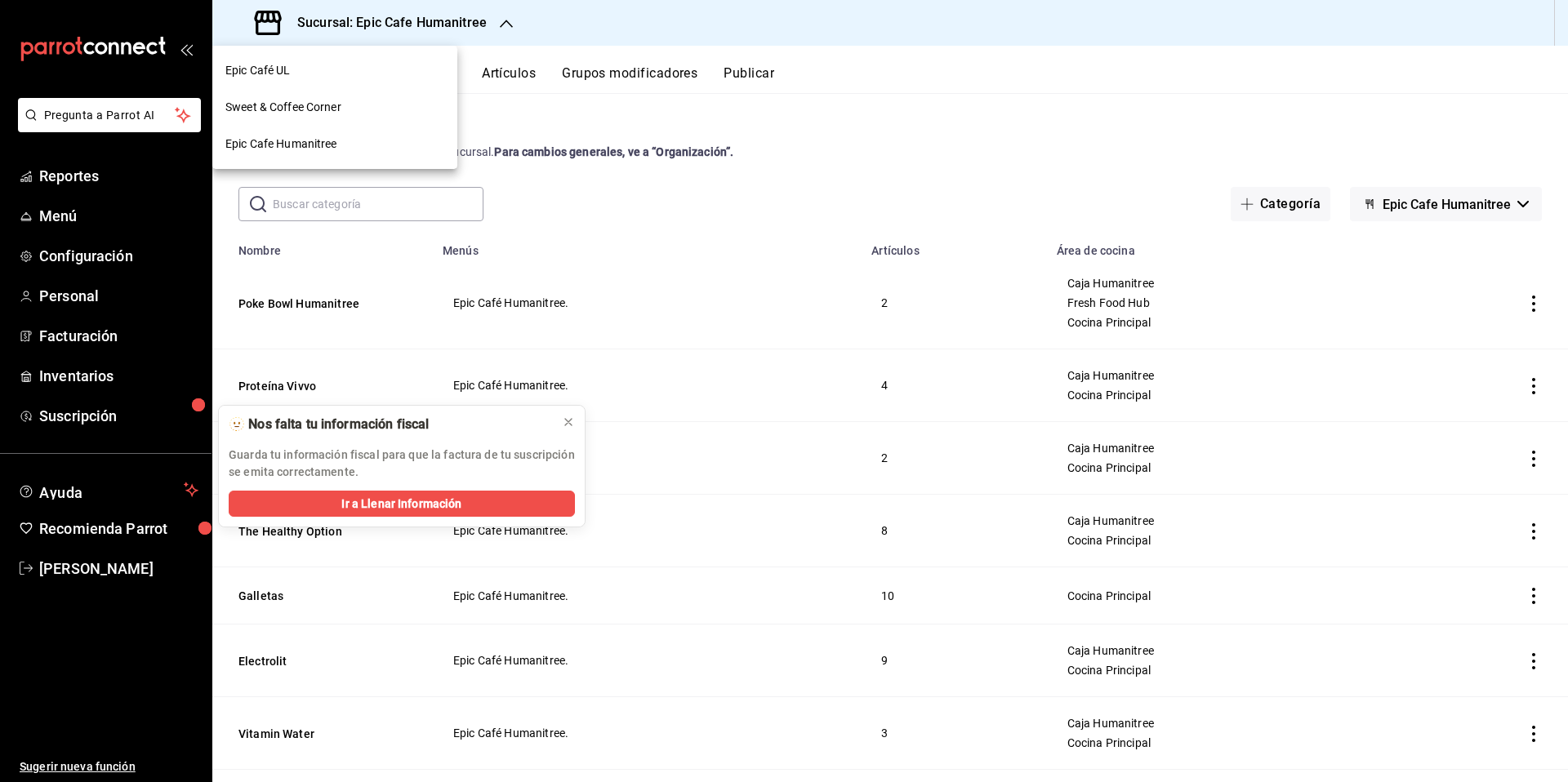
click at [68, 562] on div at bounding box center [784, 391] width 1568 height 782
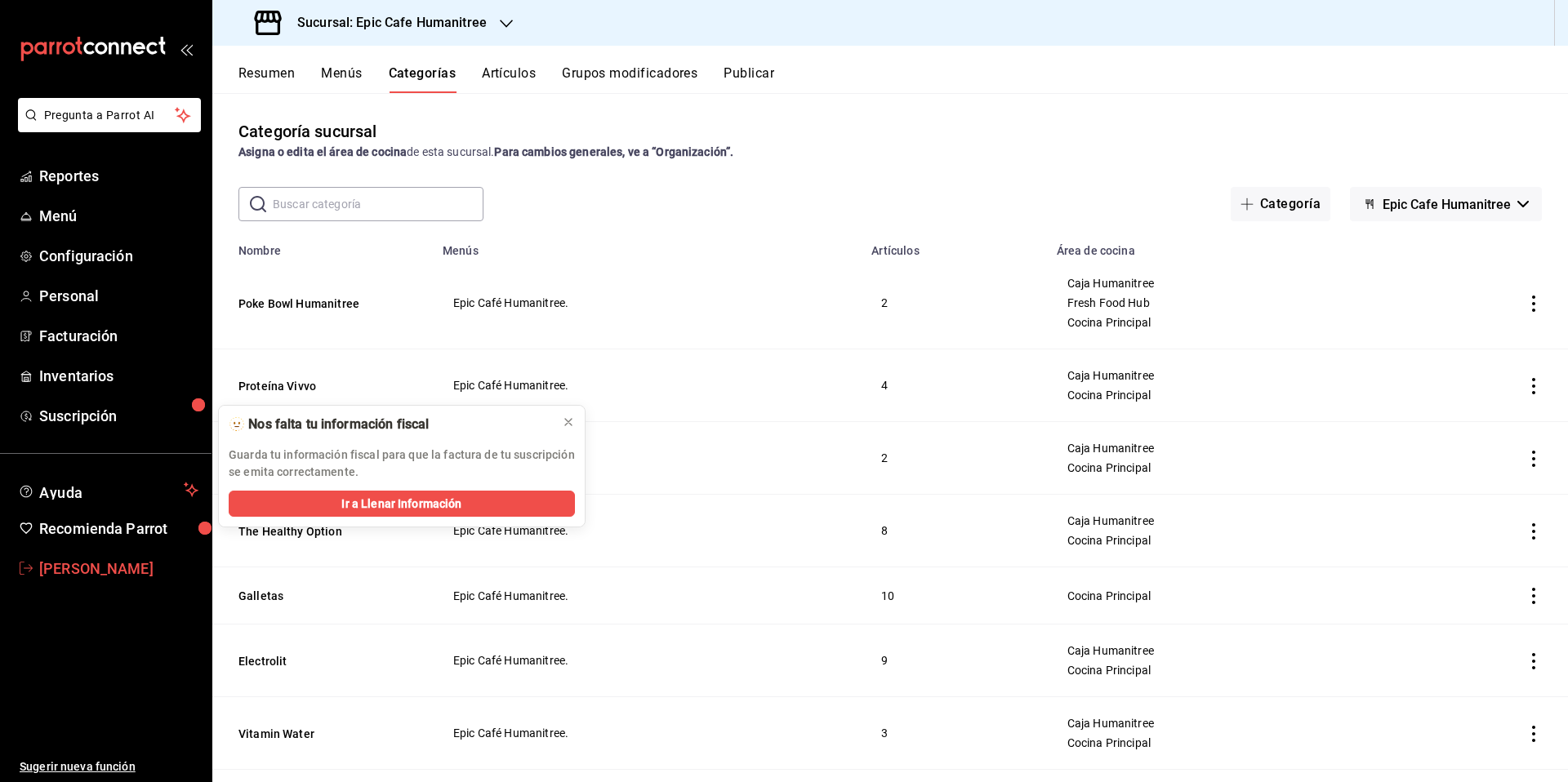
click at [65, 575] on span "[PERSON_NAME]" at bounding box center [119, 569] width 160 height 22
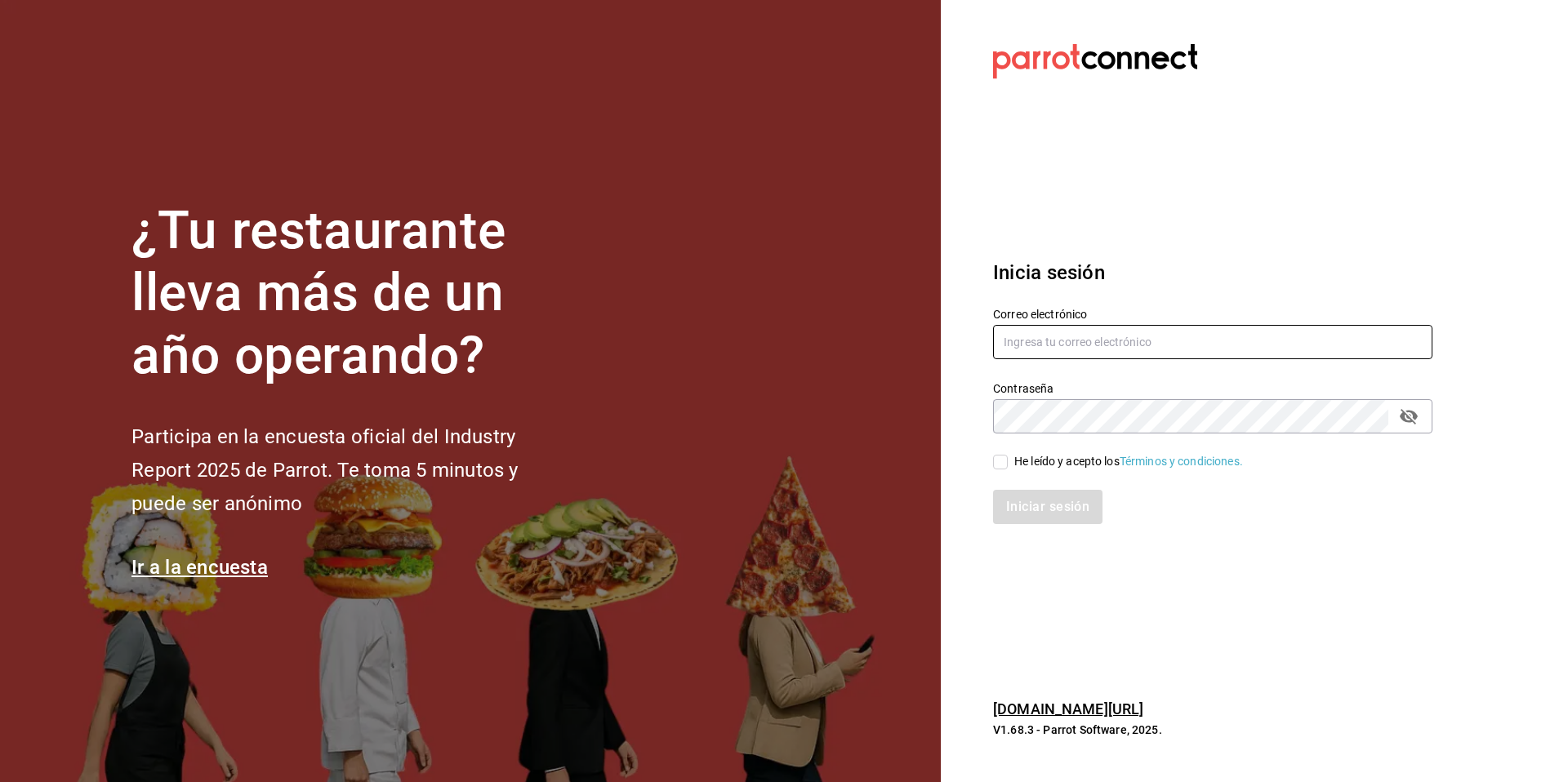
click at [1187, 340] on input "text" at bounding box center [1212, 342] width 439 height 34
type input "[EMAIL_ADDRESS][DOMAIN_NAME]"
click at [1410, 416] on icon "passwordField" at bounding box center [1408, 417] width 20 height 20
click at [994, 461] on input "He leído y acepto los Términos y condiciones." at bounding box center [999, 462] width 15 height 15
checkbox input "true"
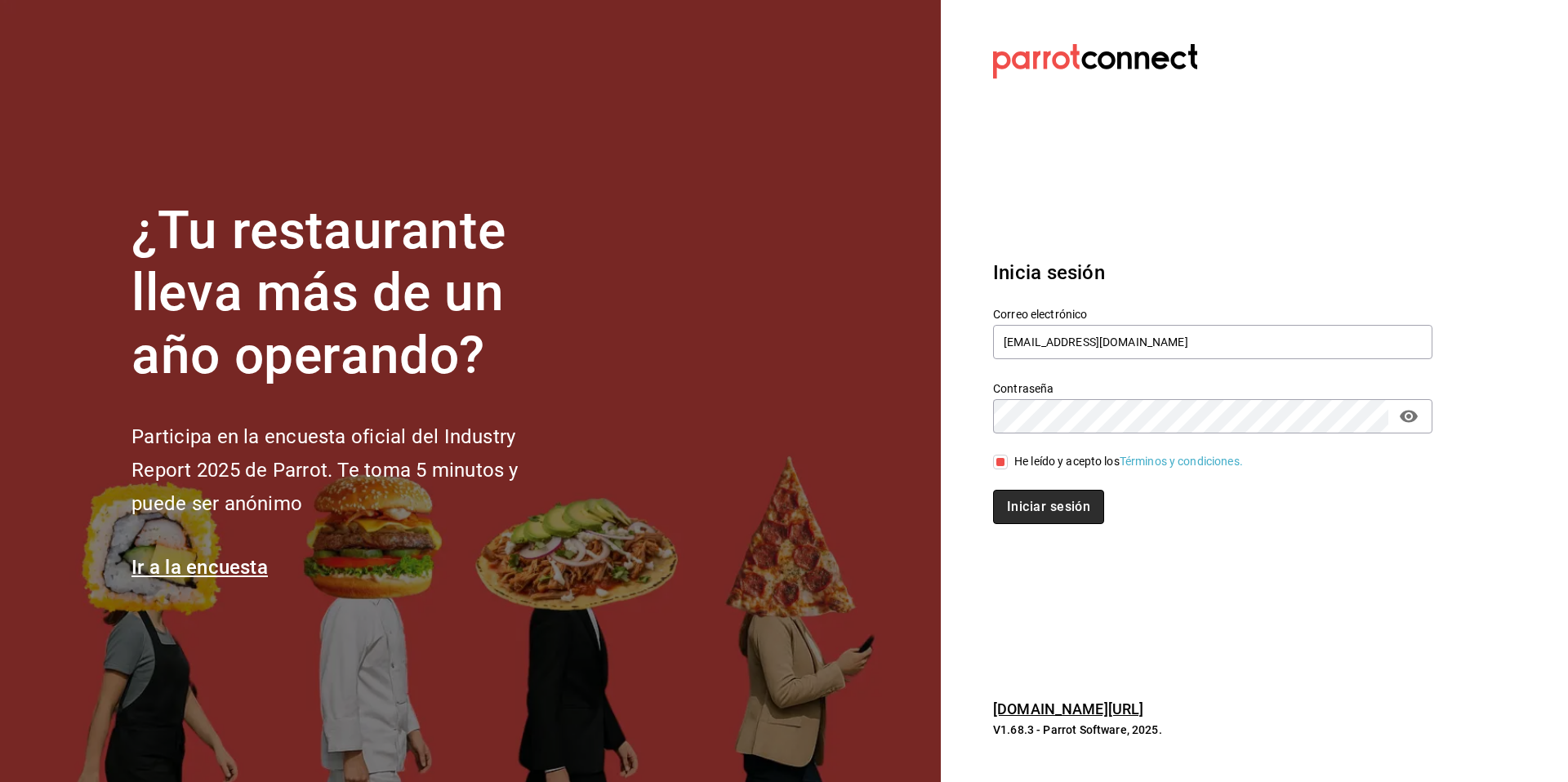
click at [1060, 510] on button "Iniciar sesión" at bounding box center [1047, 507] width 111 height 34
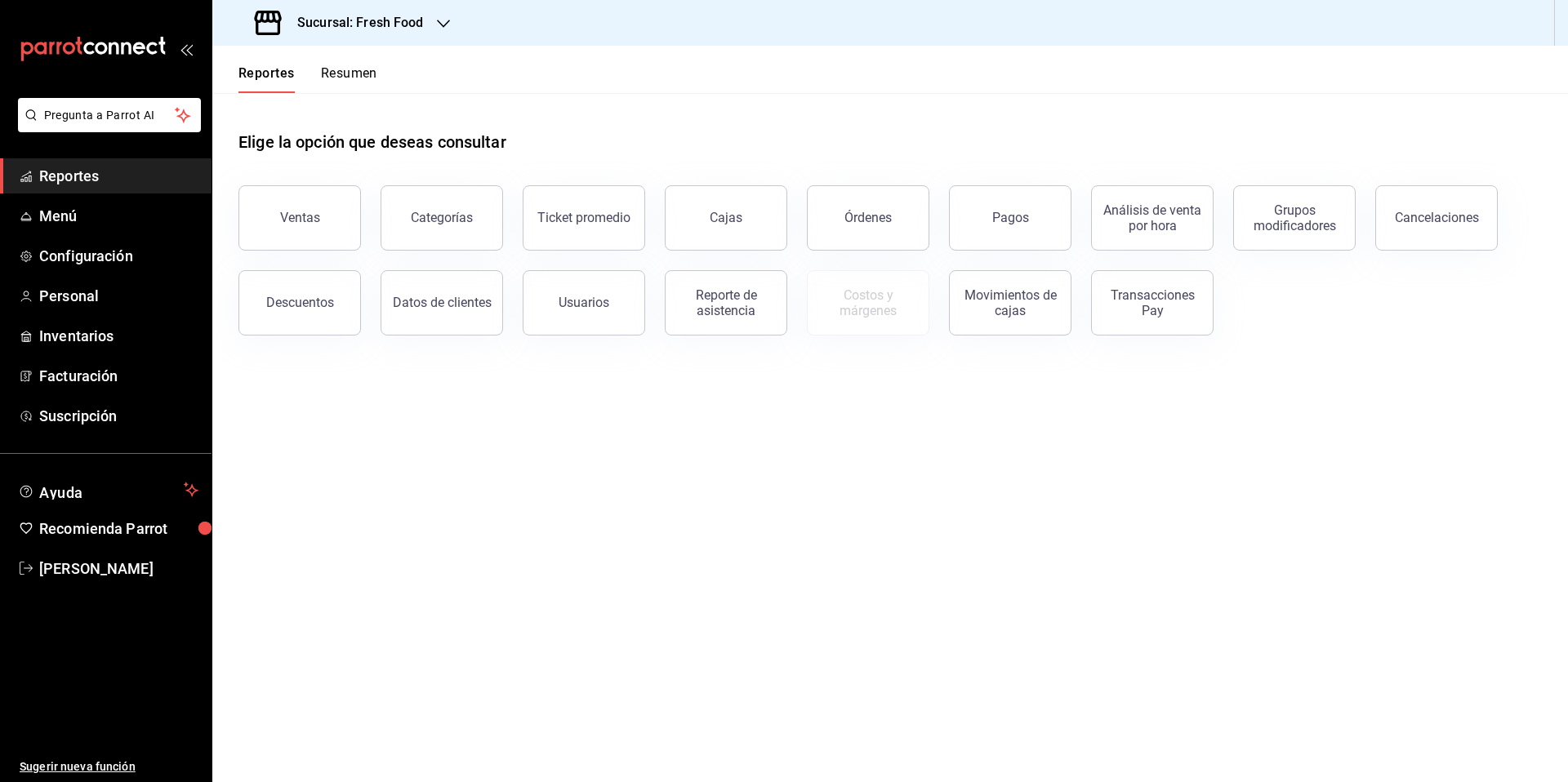
click at [402, 19] on h3 "Sucursal: Fresh Food" at bounding box center [354, 23] width 140 height 20
click at [244, 65] on span "Fresh Food" at bounding box center [254, 70] width 58 height 17
click at [81, 217] on span "Menú" at bounding box center [119, 215] width 160 height 22
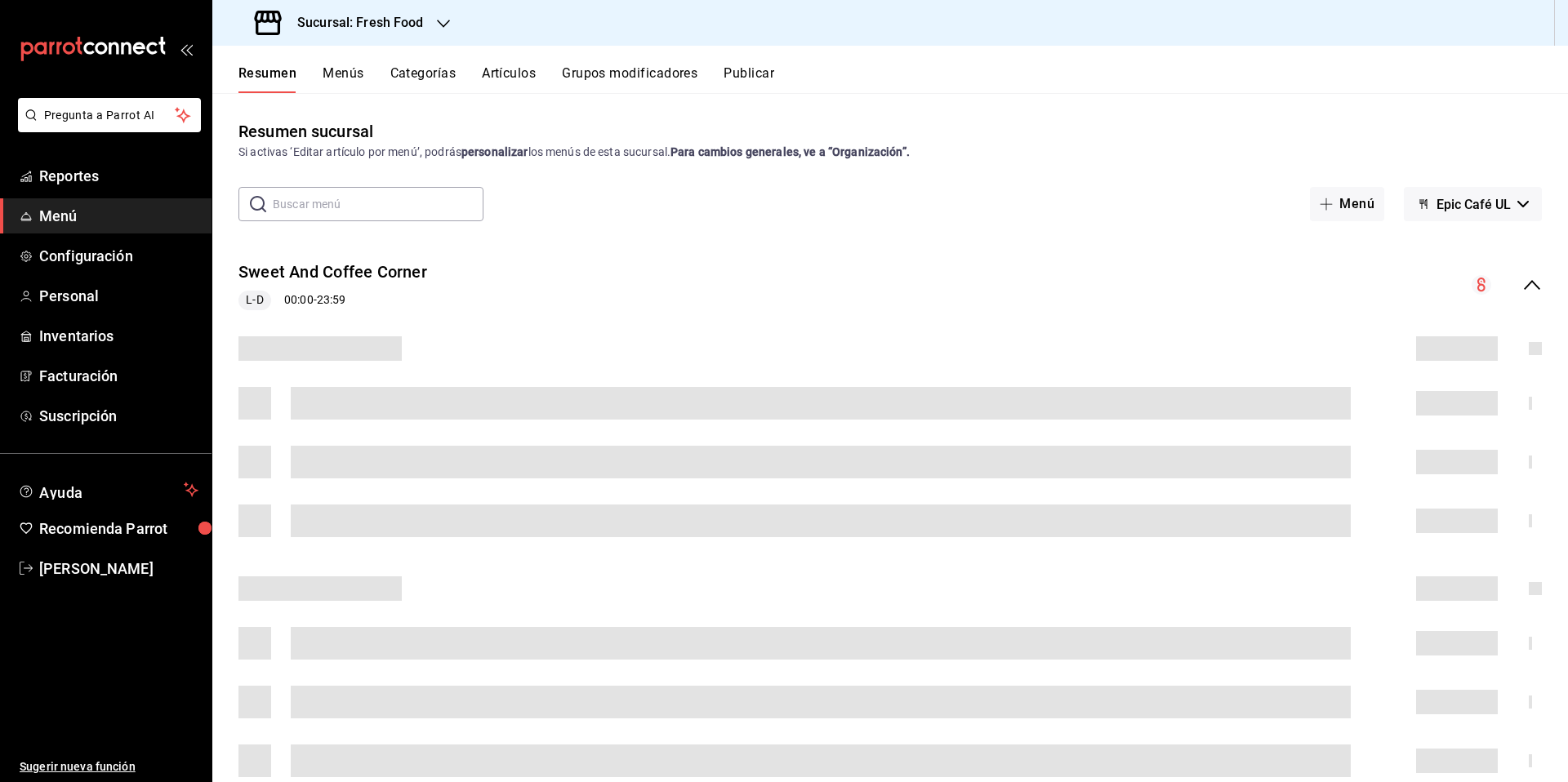
click at [1496, 204] on span "Epic Café UL" at bounding box center [1473, 204] width 74 height 16
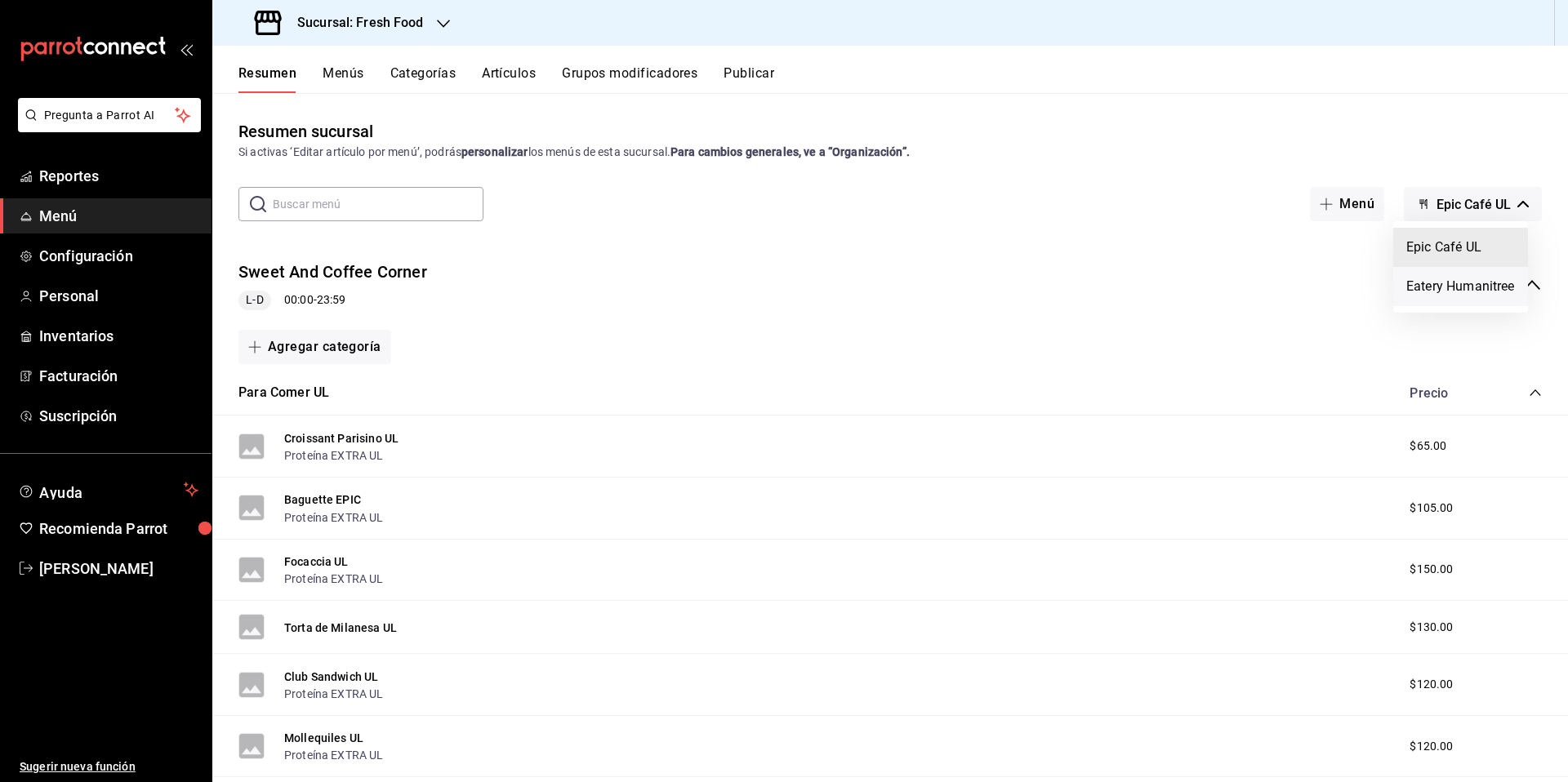
click at [1483, 286] on li "Eatery Humanitree" at bounding box center [1460, 286] width 135 height 39
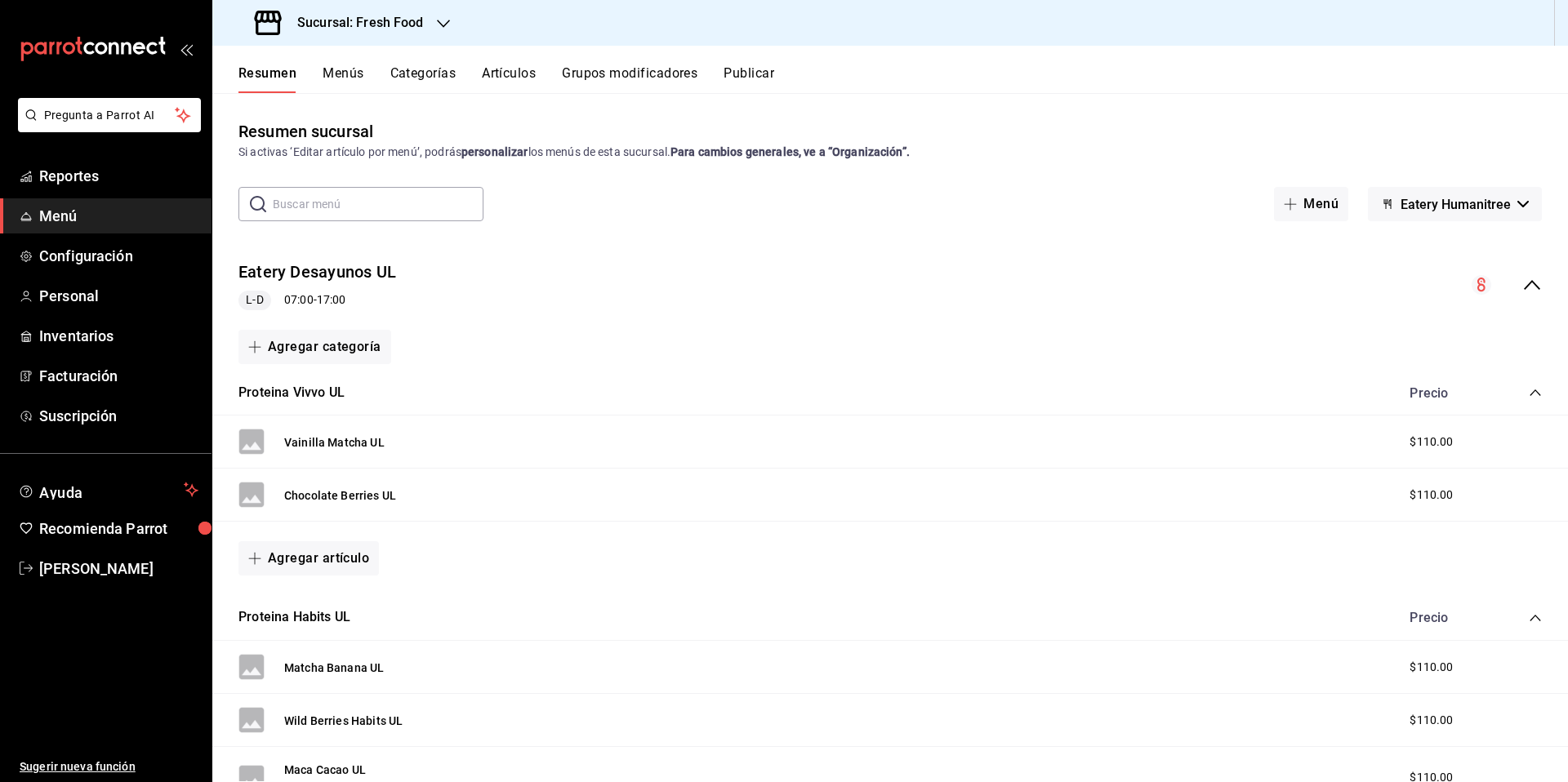
click at [1433, 203] on span "Eatery Humanitree" at bounding box center [1455, 204] width 111 height 16
click at [1420, 247] on li "Epic Café UL" at bounding box center [1442, 246] width 135 height 39
